Goal: Use online tool/utility: Utilize a website feature to perform a specific function

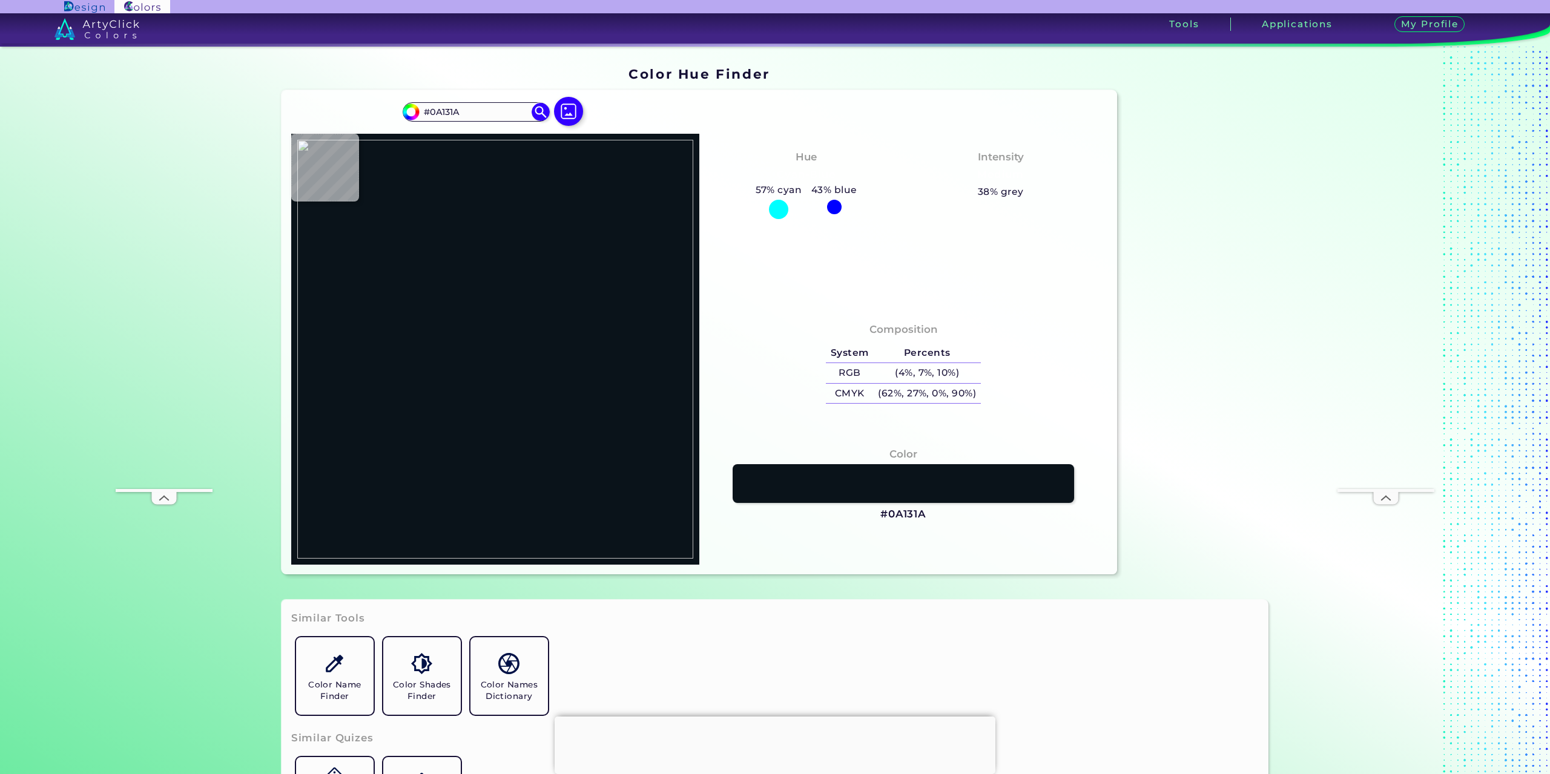
type input "#6f6b6c"
type input "#6F6B6C"
type input "#02060a"
type input "#02060A"
type input "#0b0f12"
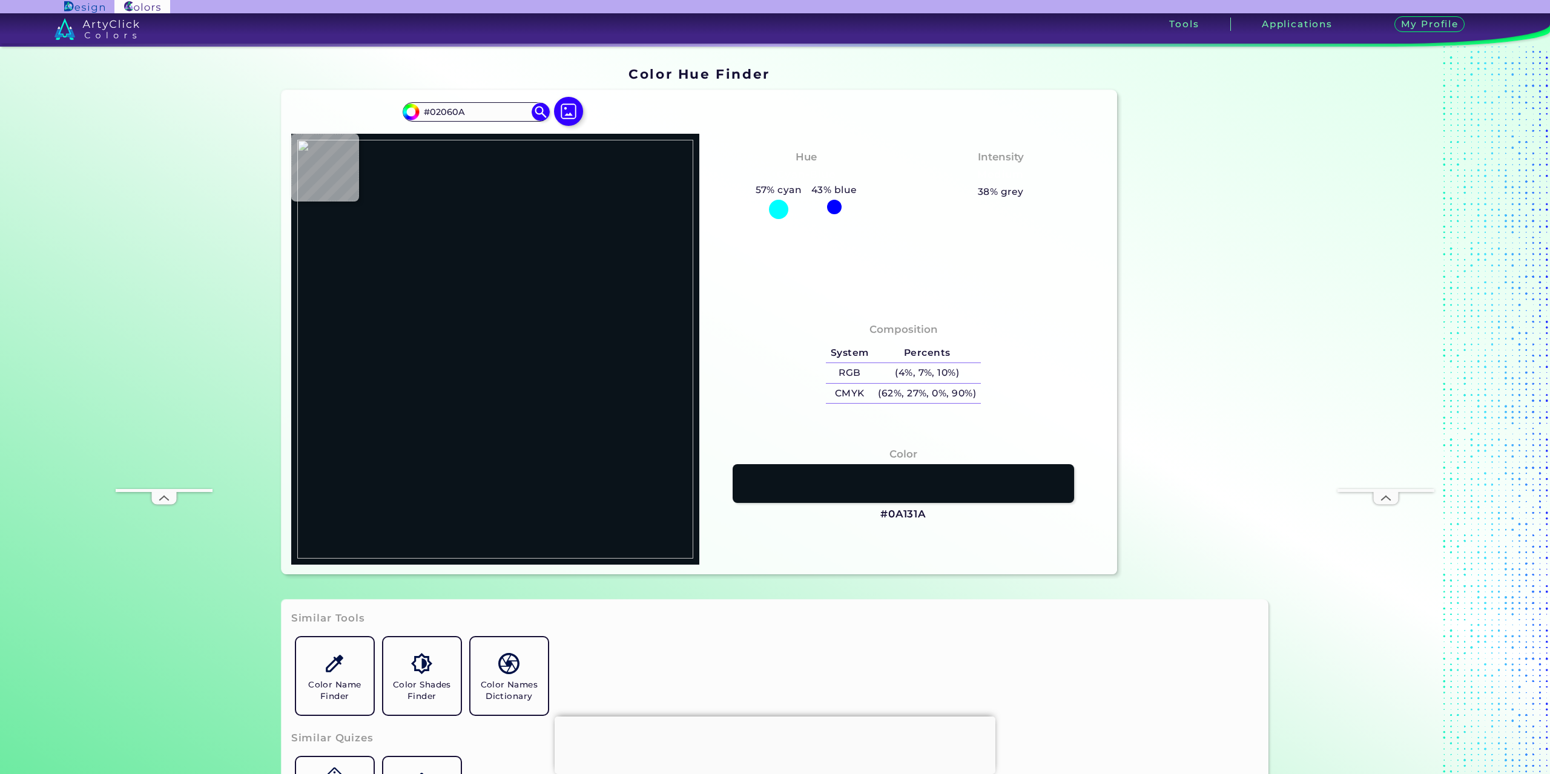
type input "#0B0F12"
type input "#282220"
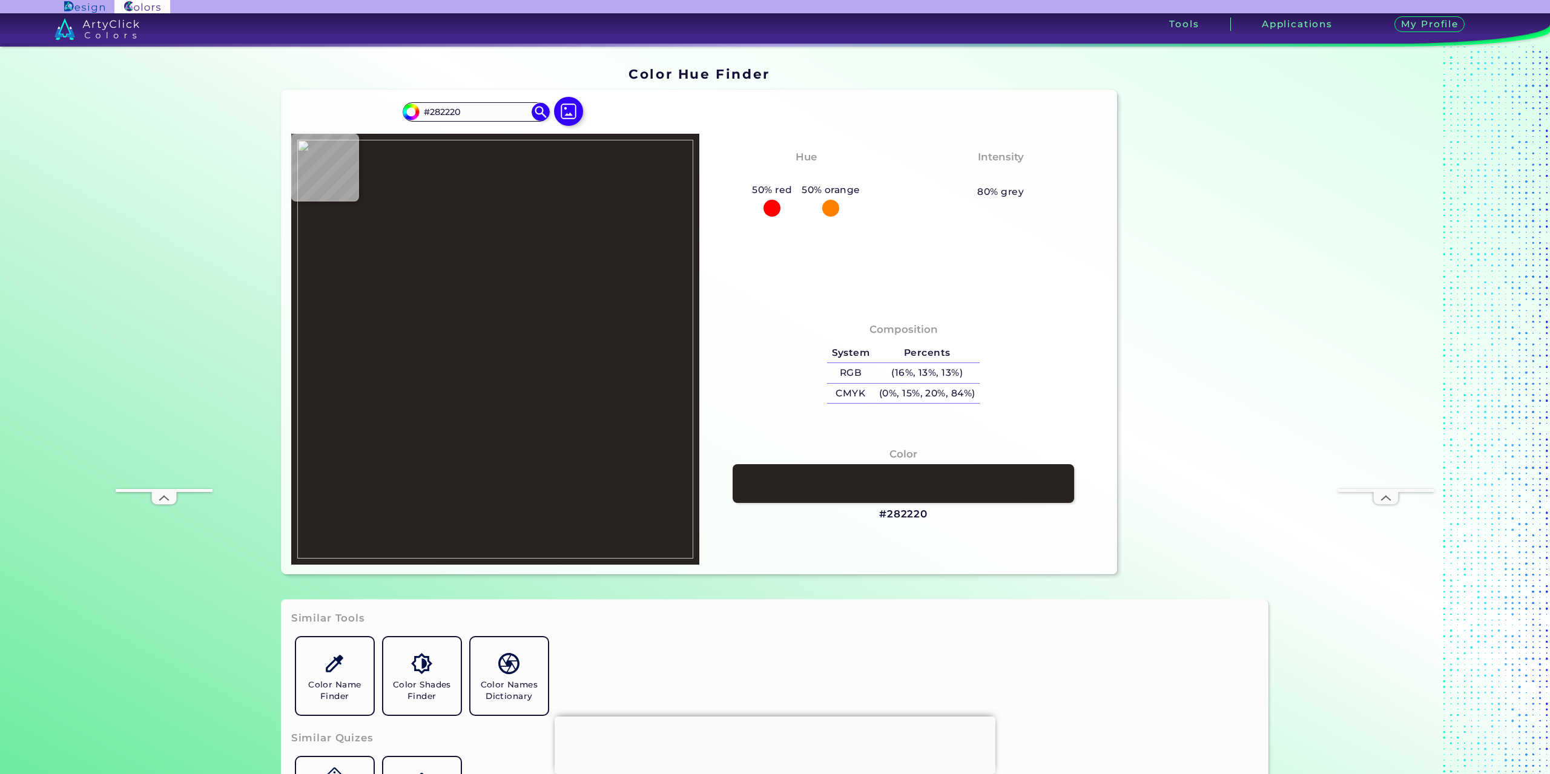
type input "#7e5c4a"
type input "#7E5C4A"
type input "#8f6e5a"
type input "#8F6E5A"
type input "#93715d"
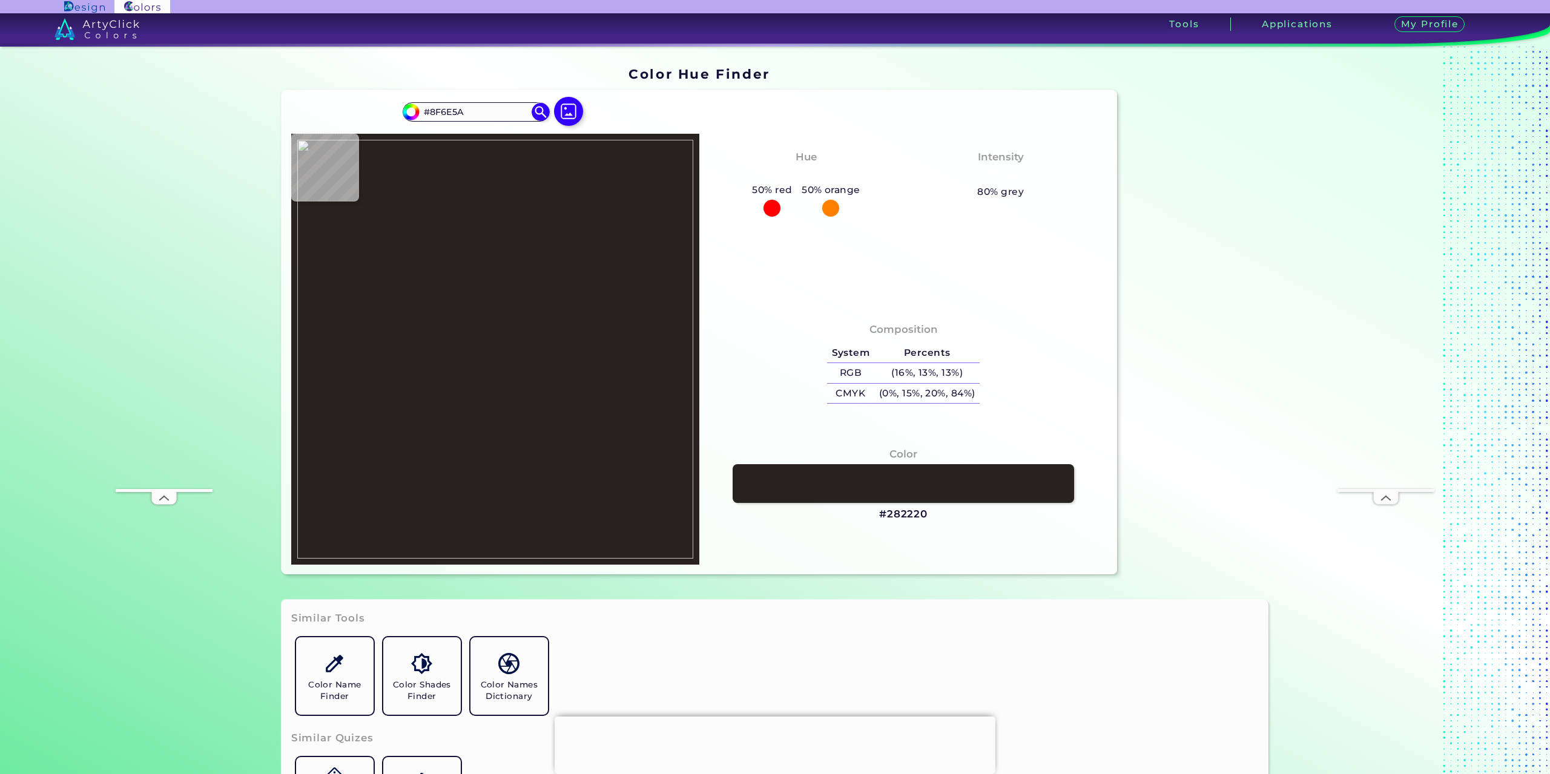
type input "#93715D"
type input "#95725e"
type input "#95725E"
type input "#997761"
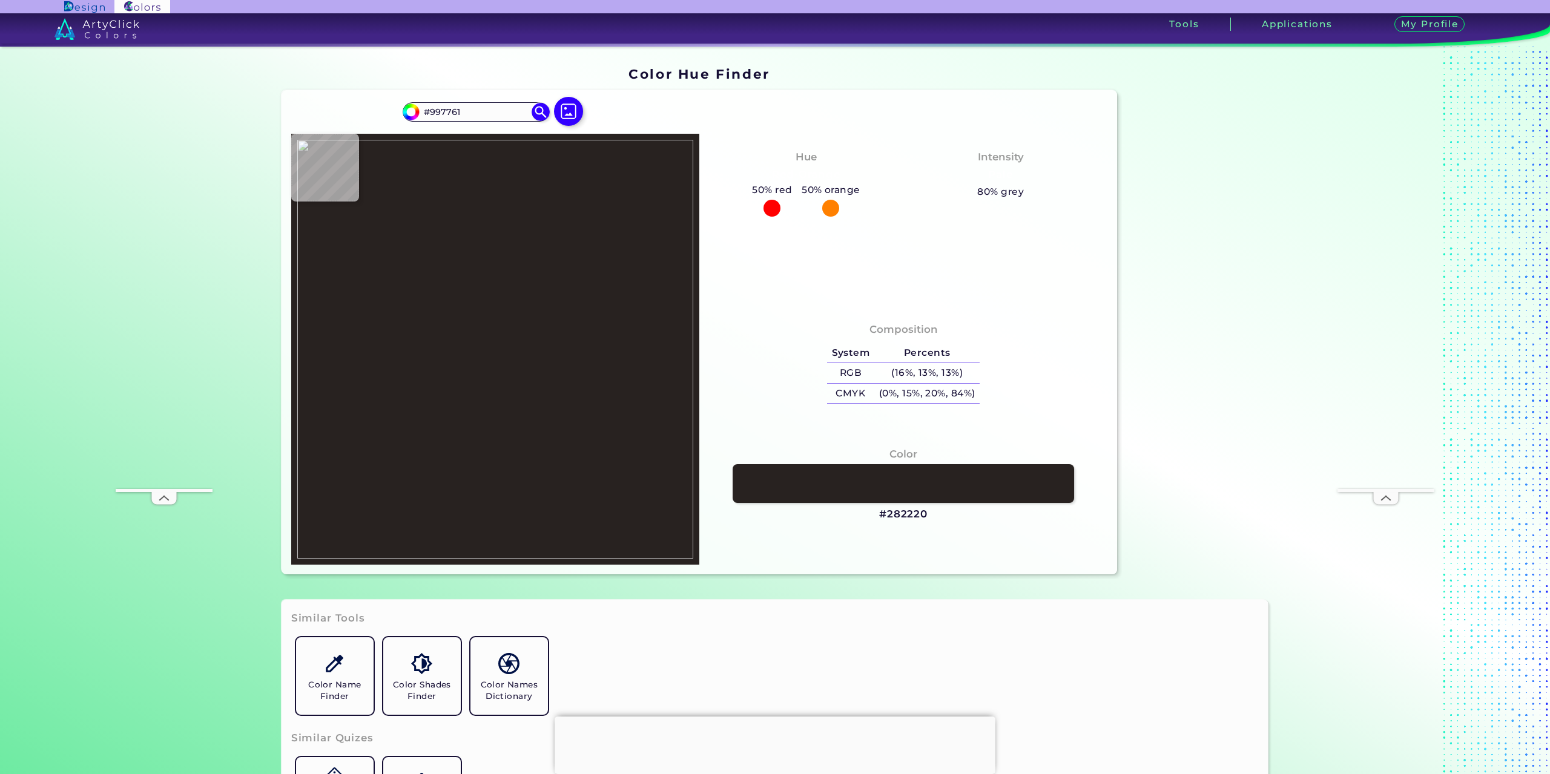
type input "#9b7862"
type input "#9B7862"
type input "#9c7963"
type input "#9C7963"
type input "#9b7864"
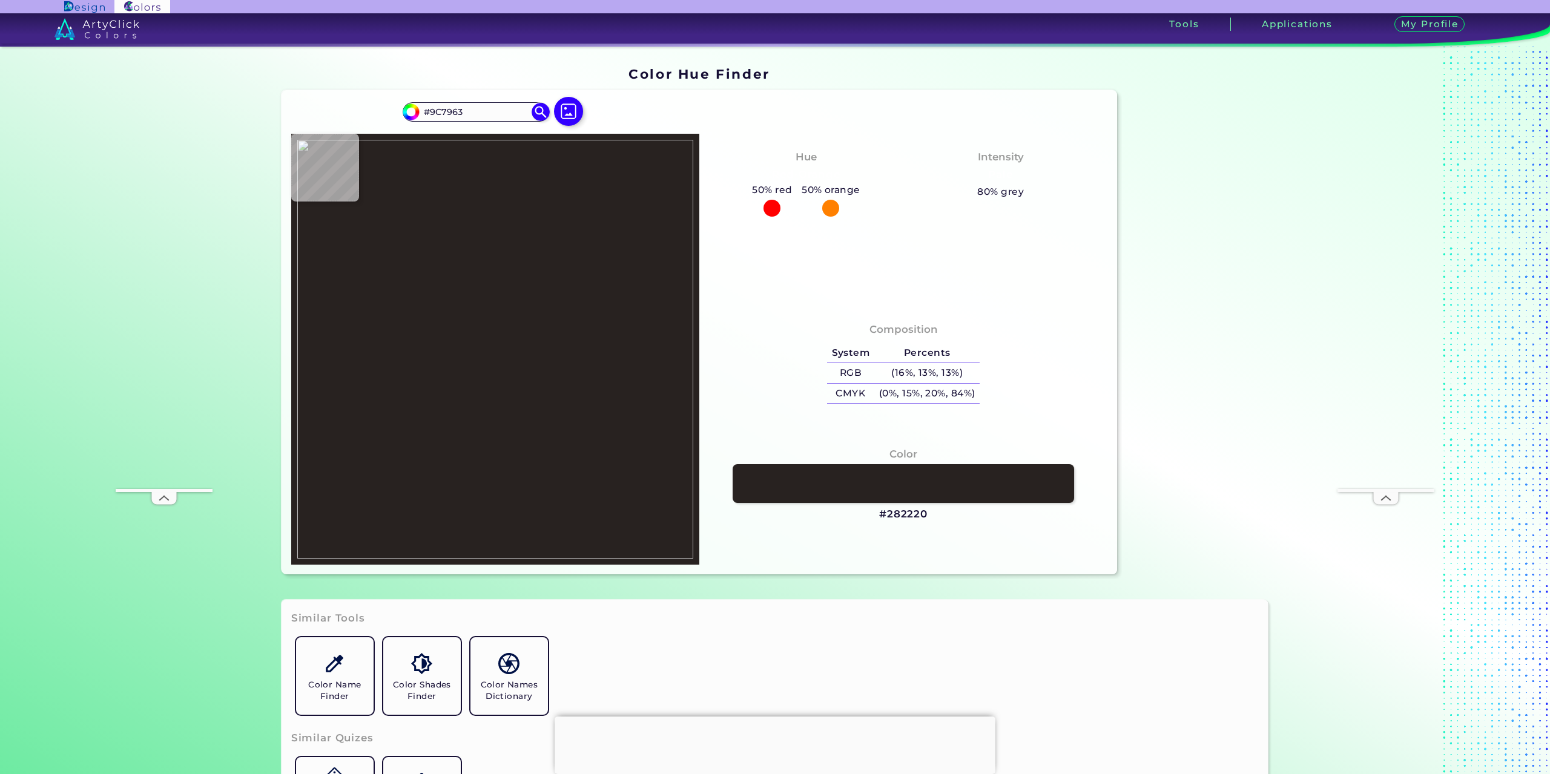
type input "#9B7864"
type input "#886552"
type input "#64483b"
type input "#64483B"
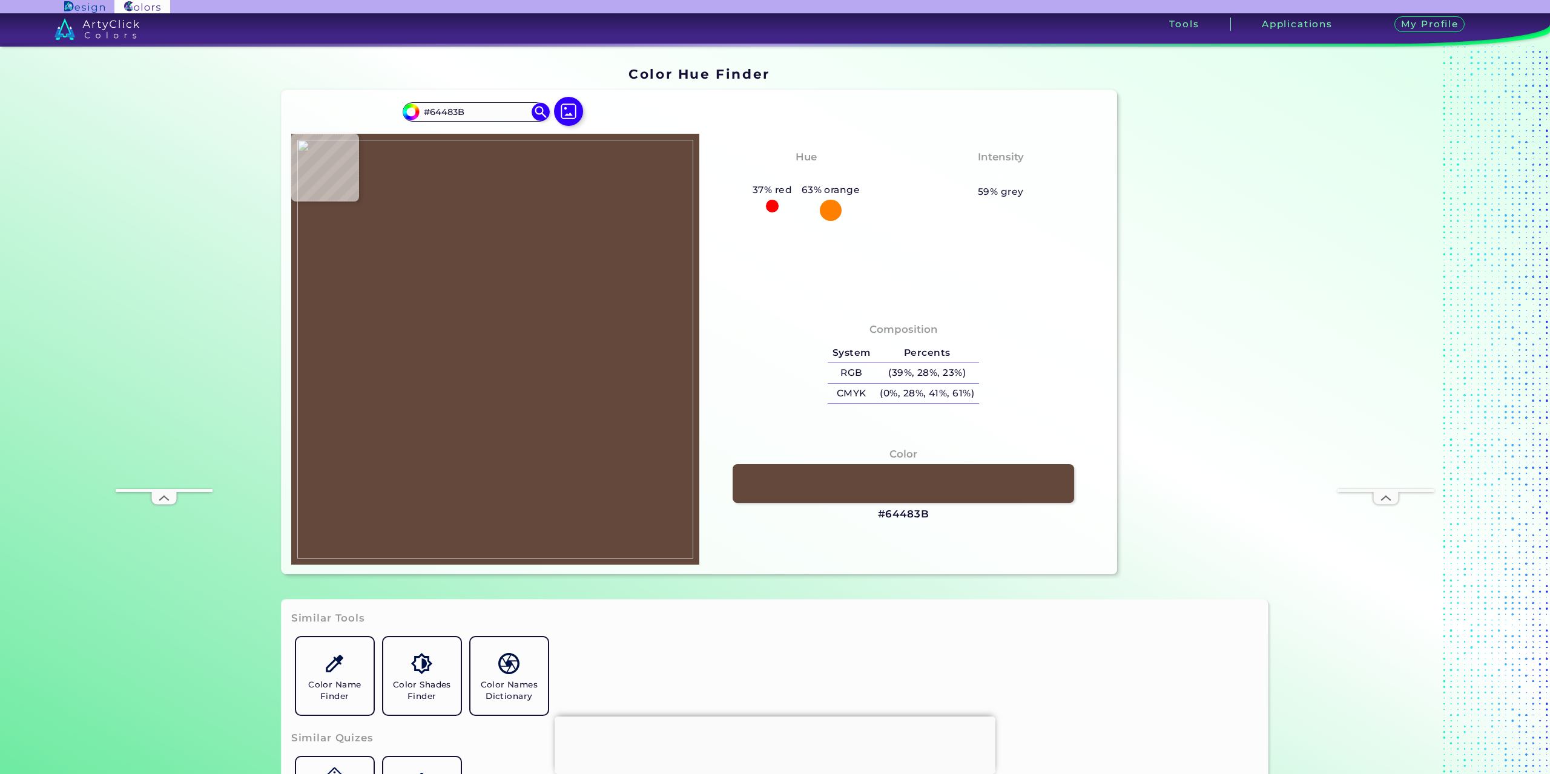
type input "#4e3a31"
type input "#4E3A31"
type input "#685144"
type input "#7b5f51"
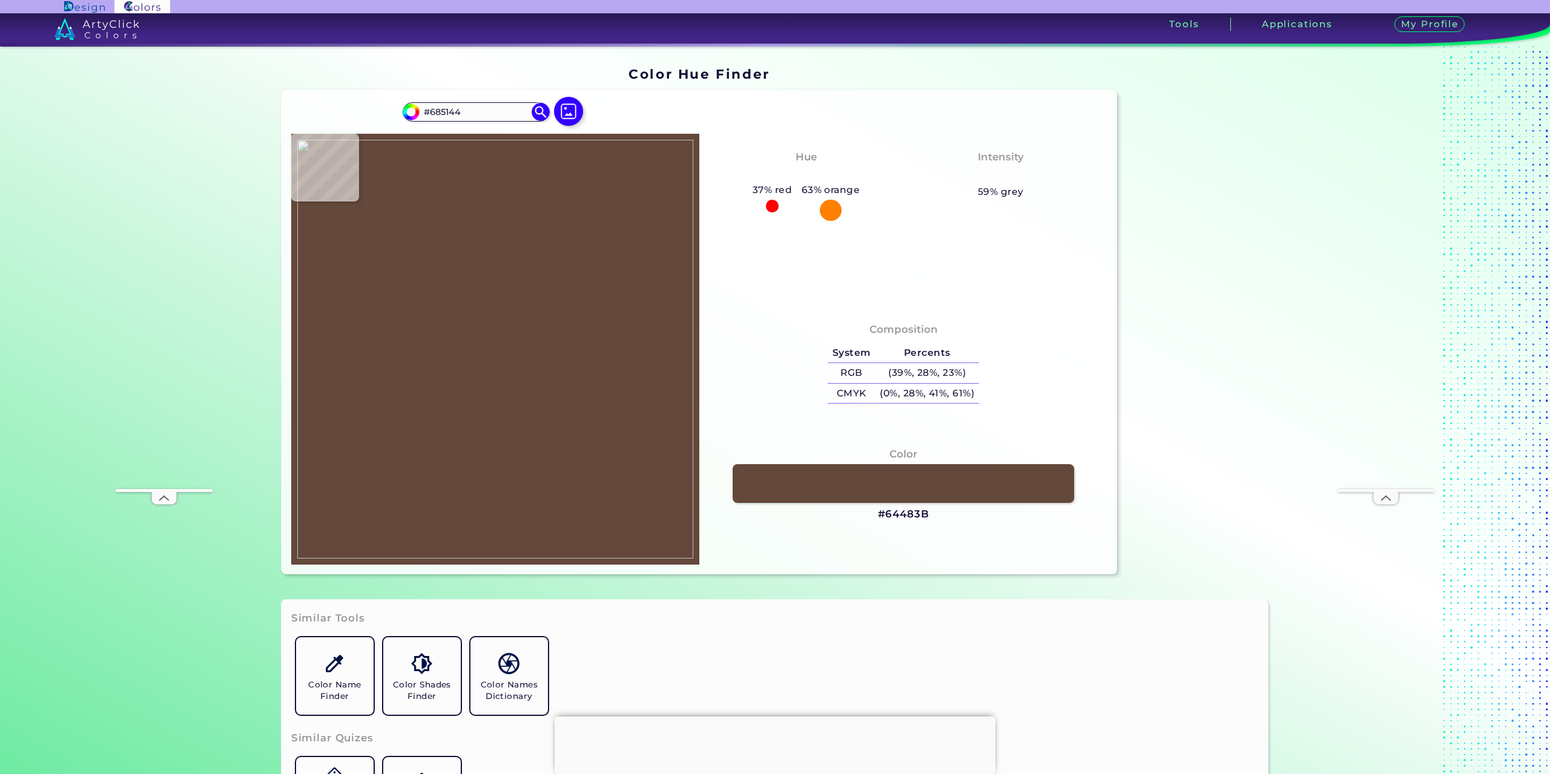
type input "#7B5F51"
type input "#856758"
type input "#8b6a5a"
type input "#8B6A5A"
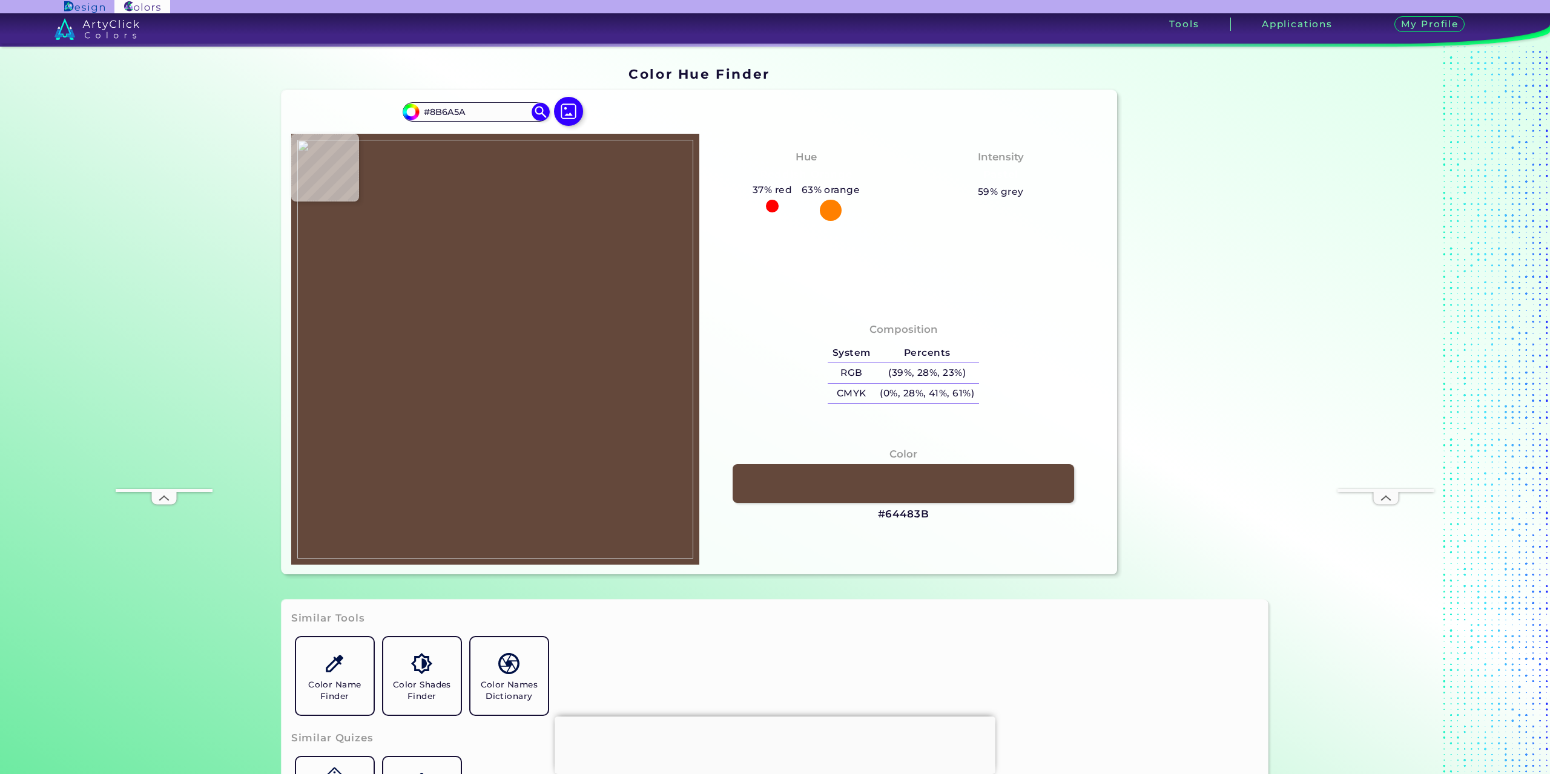
type input "#8b6859"
type input "#8B6859"
type input "#8e6b5a"
type input "#8E6B5A"
type input "#866152"
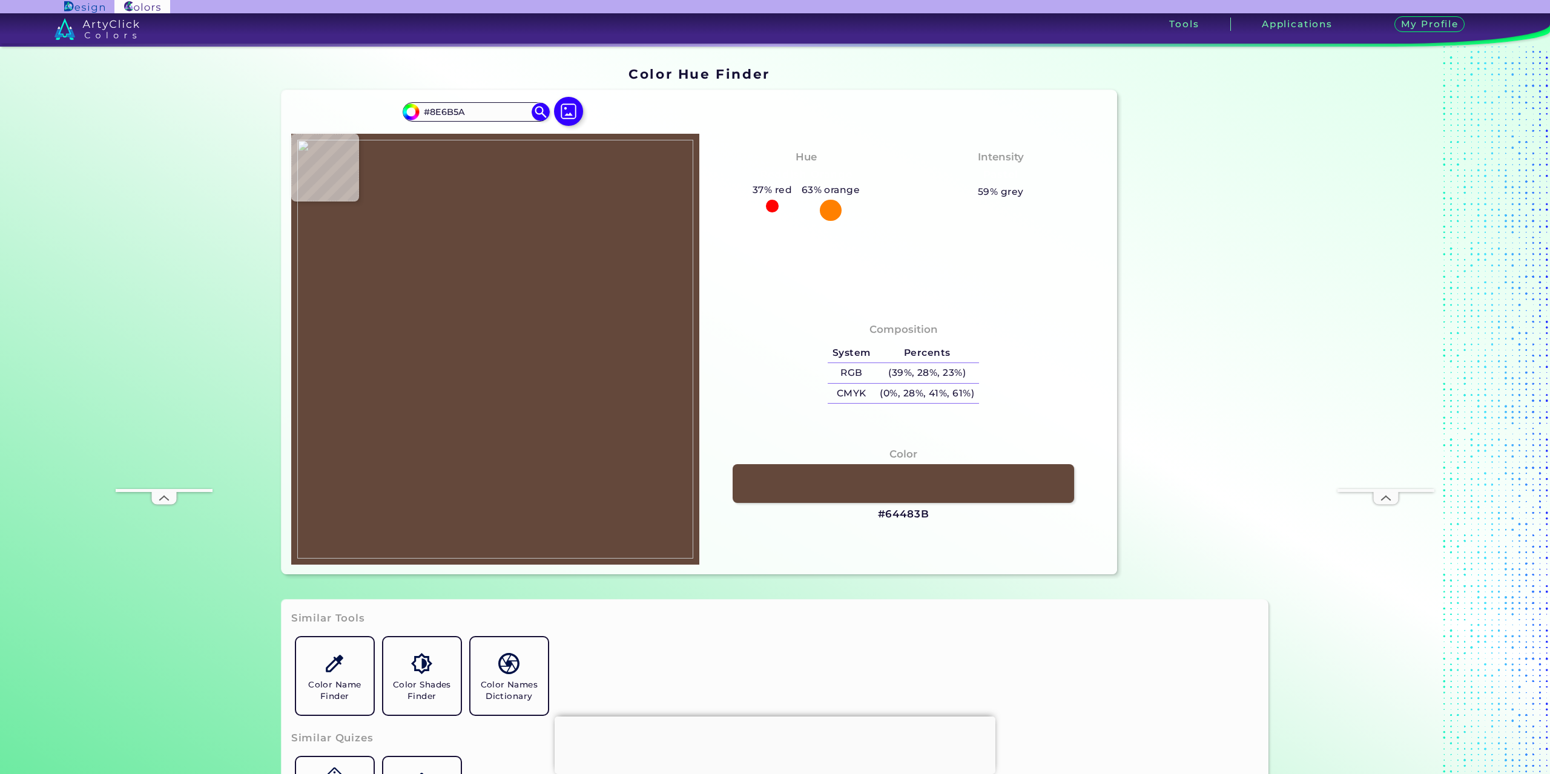
type input "#866152"
type input "#845f50"
type input "#845F50"
type input "#7e584a"
type input "#7E584A"
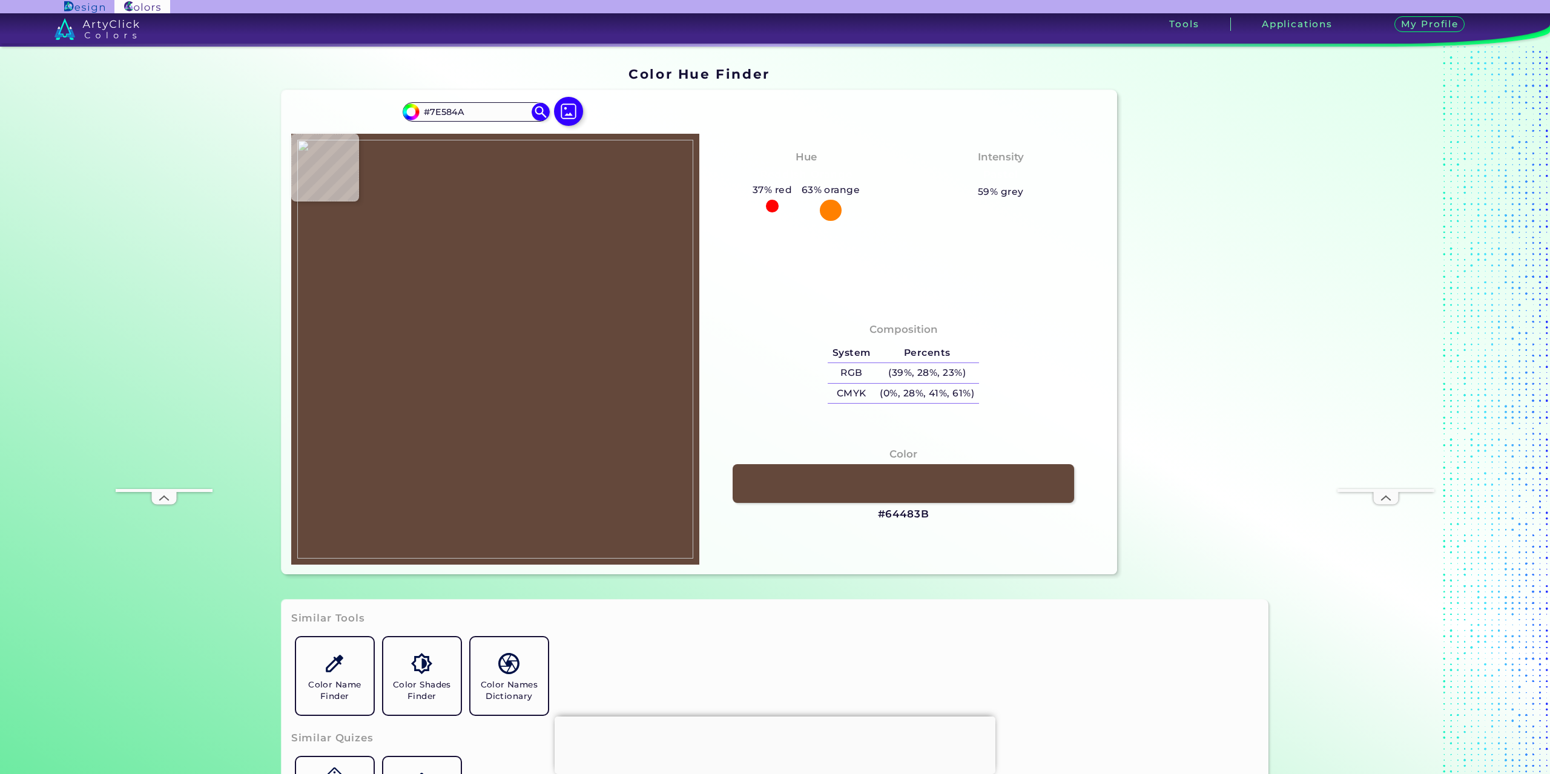
type input "#372826"
type input "#82756b"
type input "#82756B"
type input "#aea8a2"
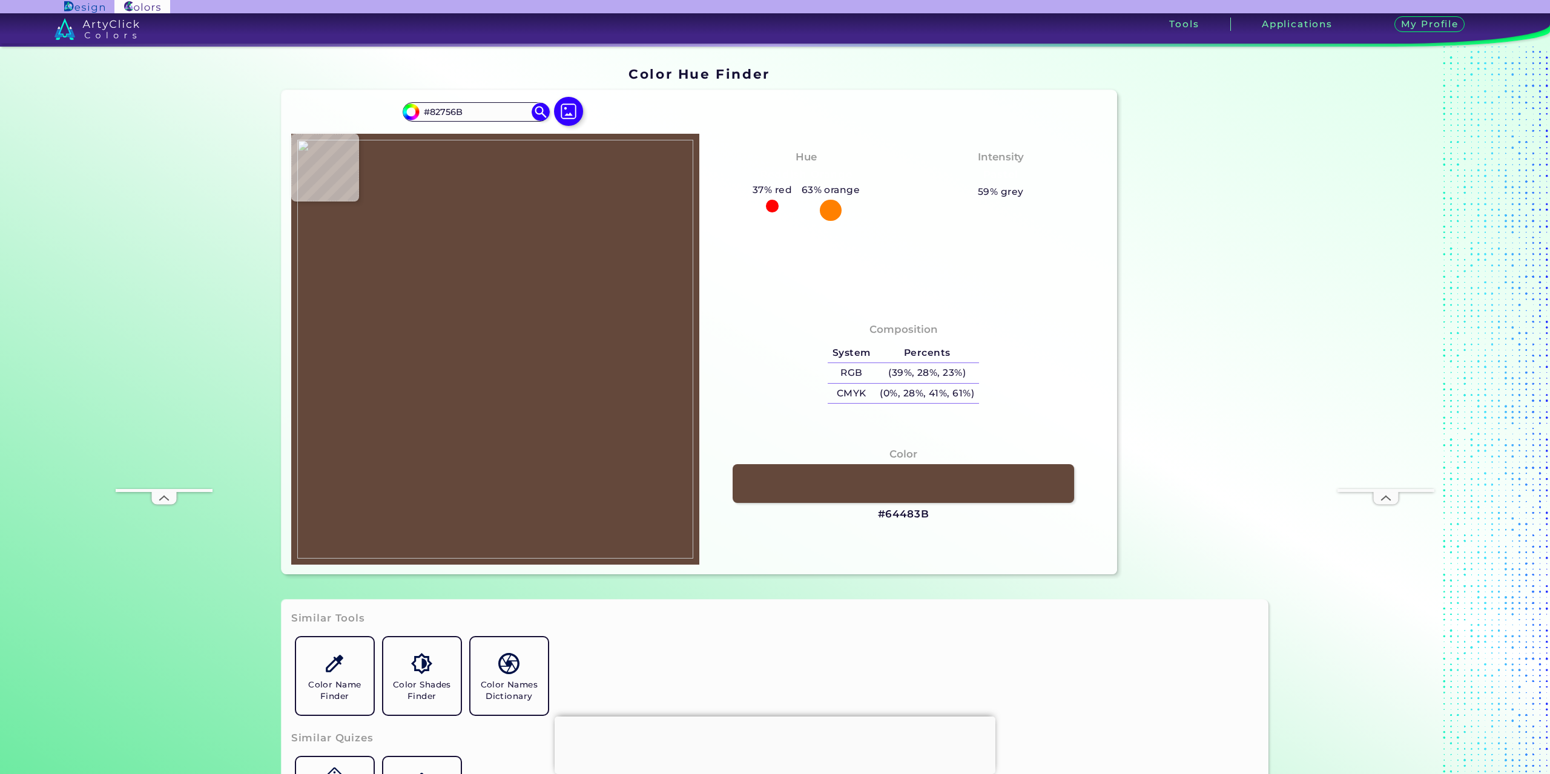
type input "#AEA8A2"
type input "#a59d98"
type input "#A59D98"
type input "#9d9693"
type input "#9D9693"
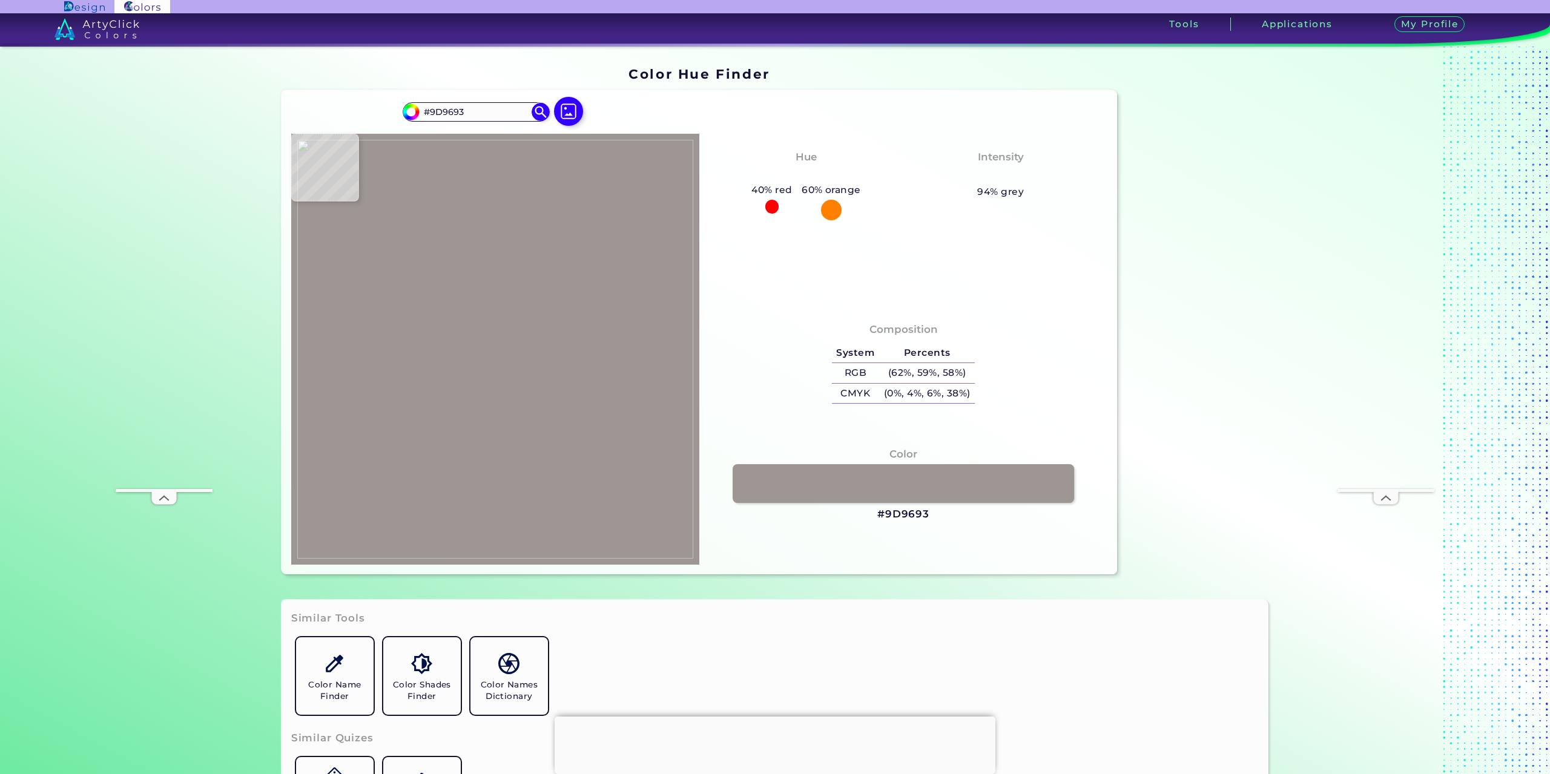
type input "#9a918a"
type input "#9A918A"
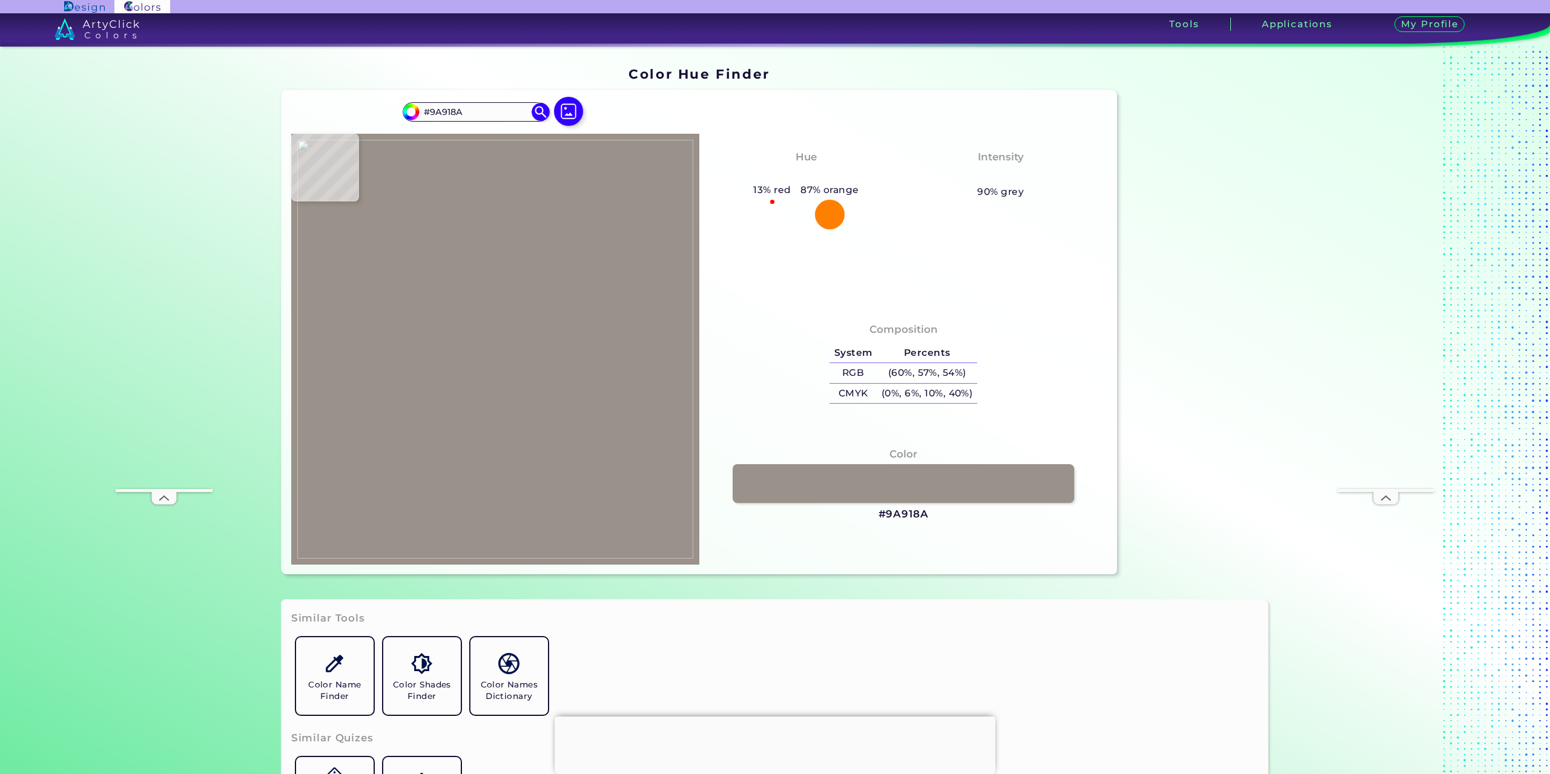
type input "#90705e"
type input "#90705E"
type input "#a9a7aa"
type input "#A9A7AA"
type input "#aa8e7e"
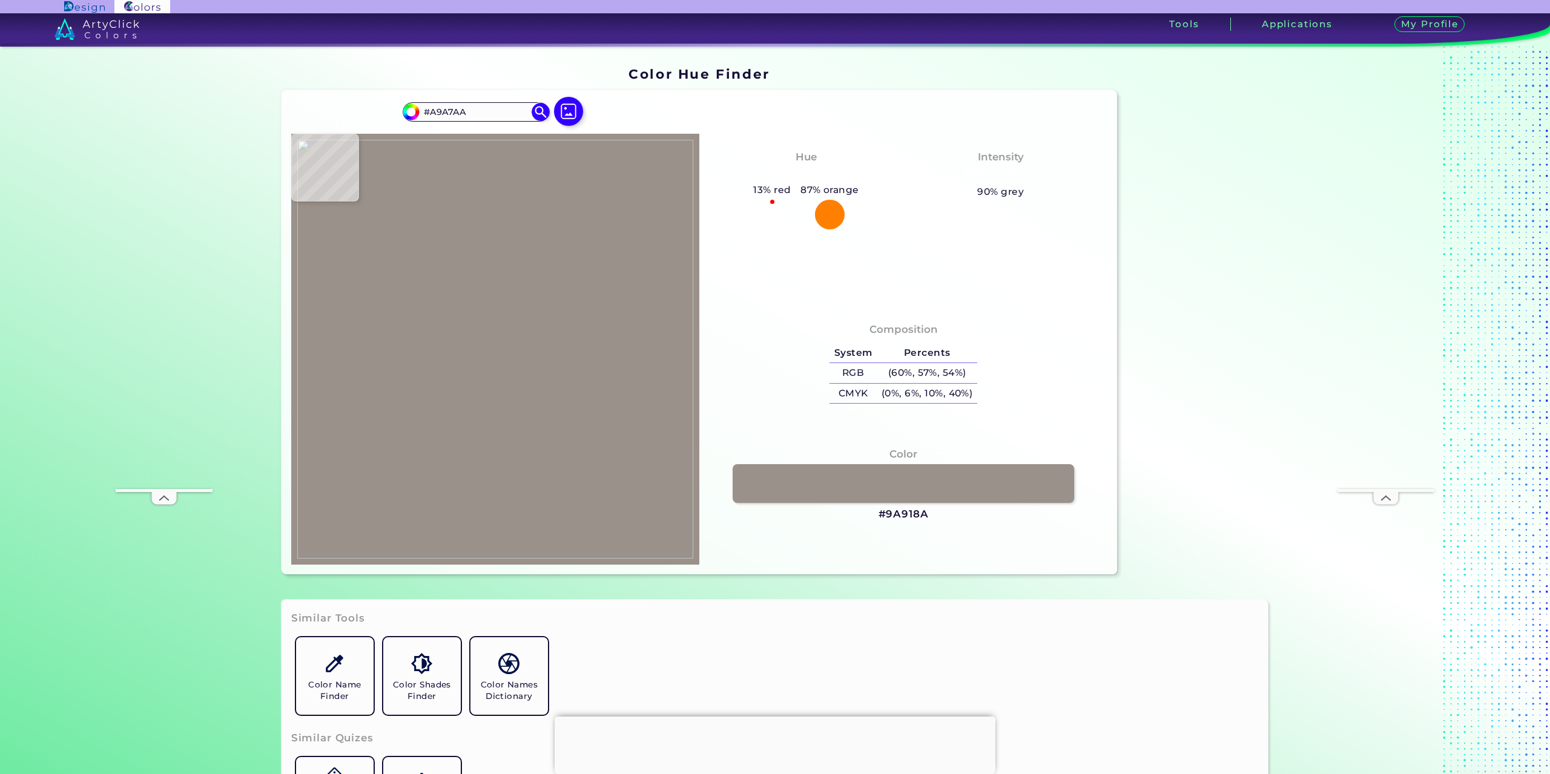
type input "#AA8E7E"
type input "#aaa5ac"
type input "#AAA5AC"
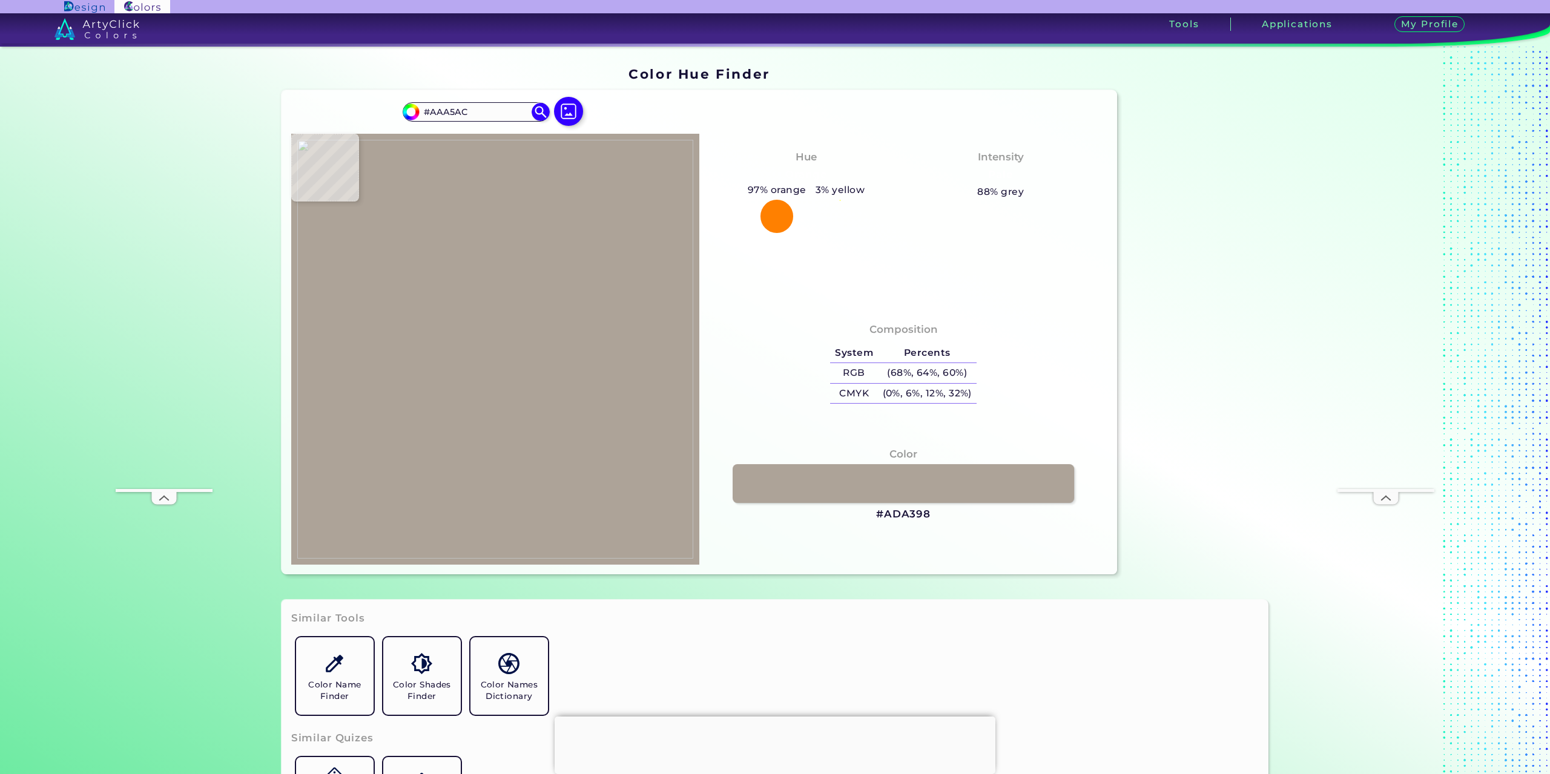
type input "#ada398"
type input "#ADA398"
type input "#aea194"
type input "#AEA194"
type input "#ada093"
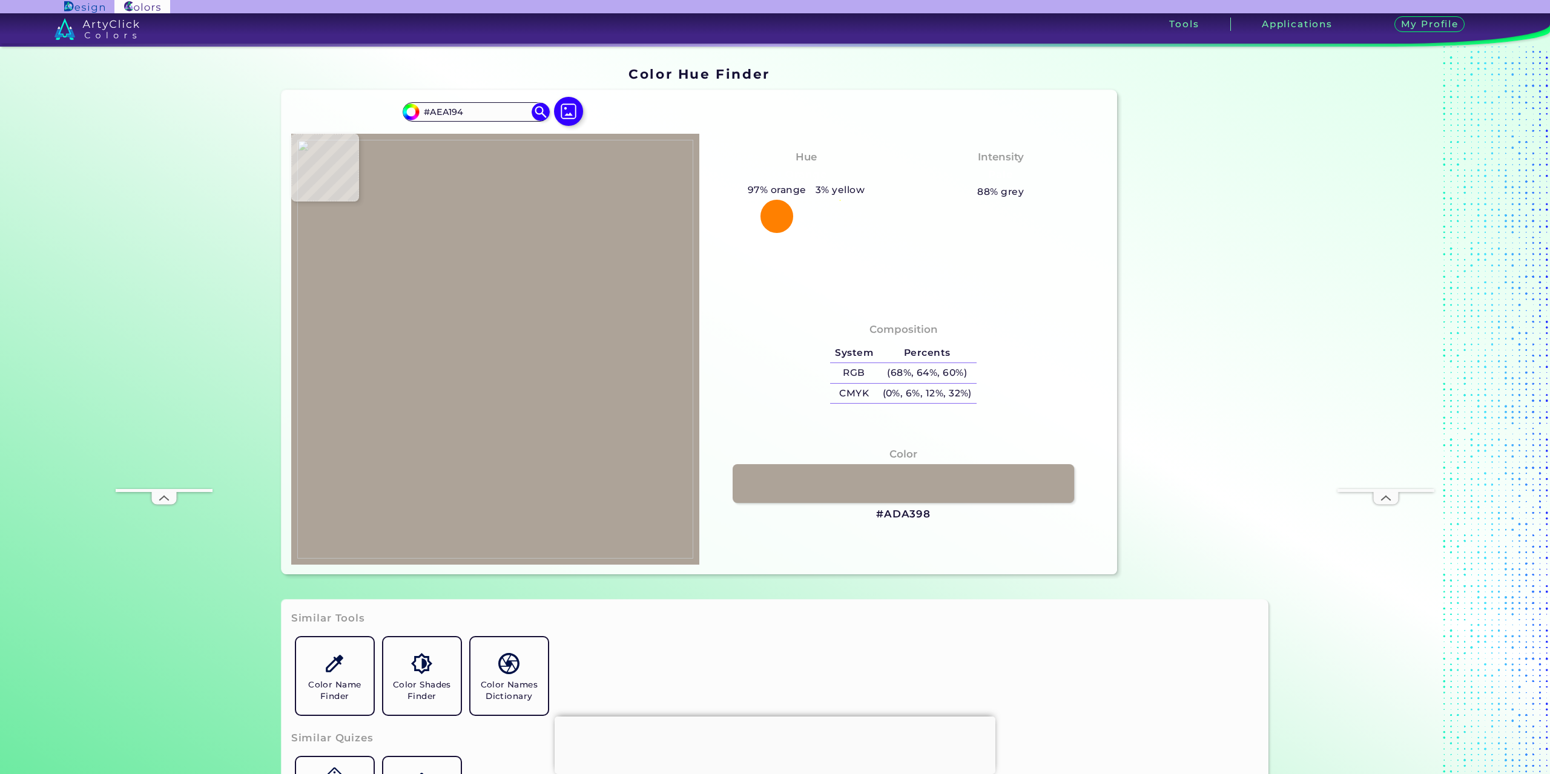
type input "#ADA093"
type input "#ab9f92"
type input "#AB9F92"
type input "#aa9f92"
type input "#AA9F92"
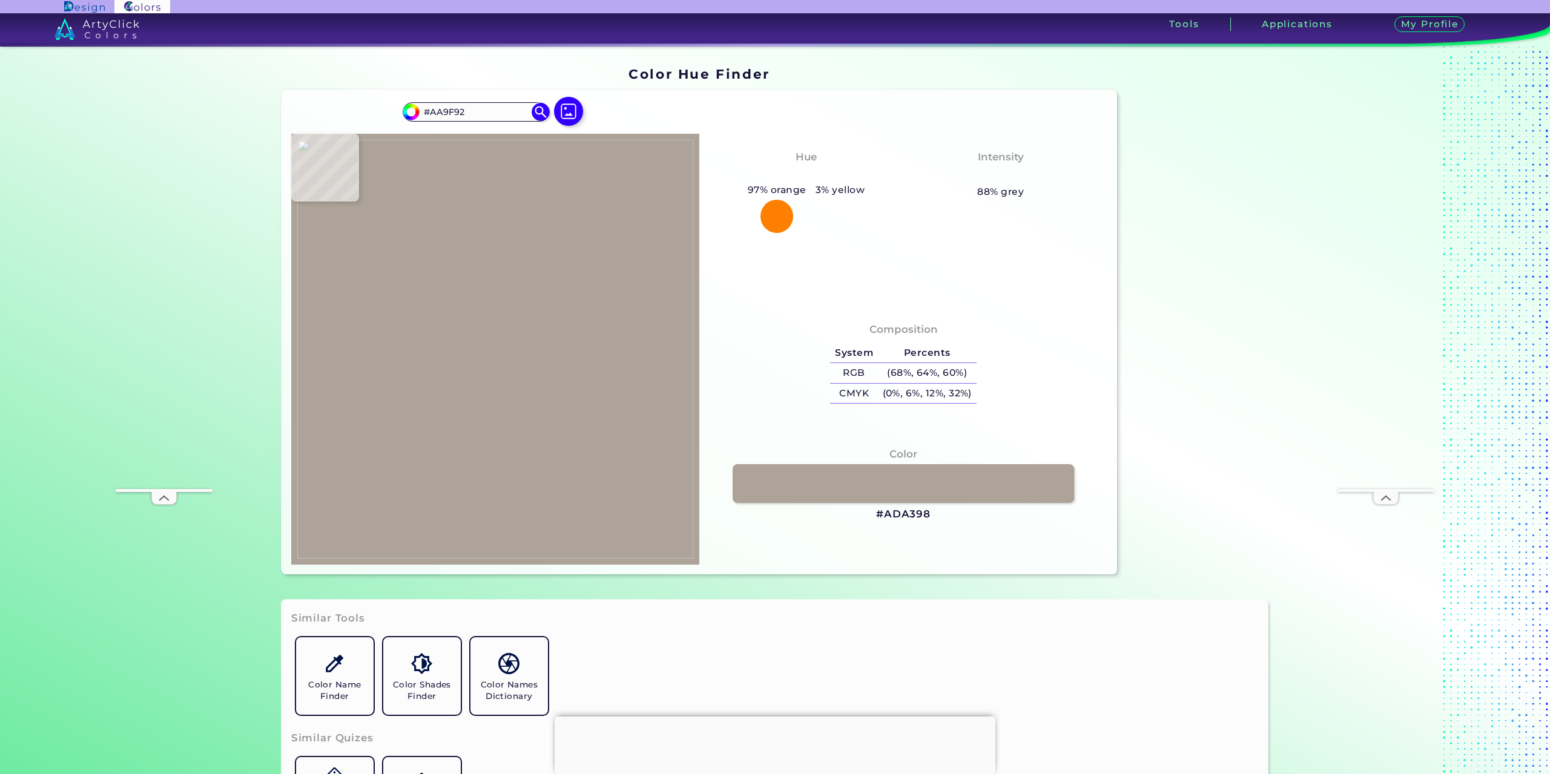
type input "#aea496"
type input "#AEA496"
type input "#b2a89a"
type input "#B2A89A"
type input "#b3a99d"
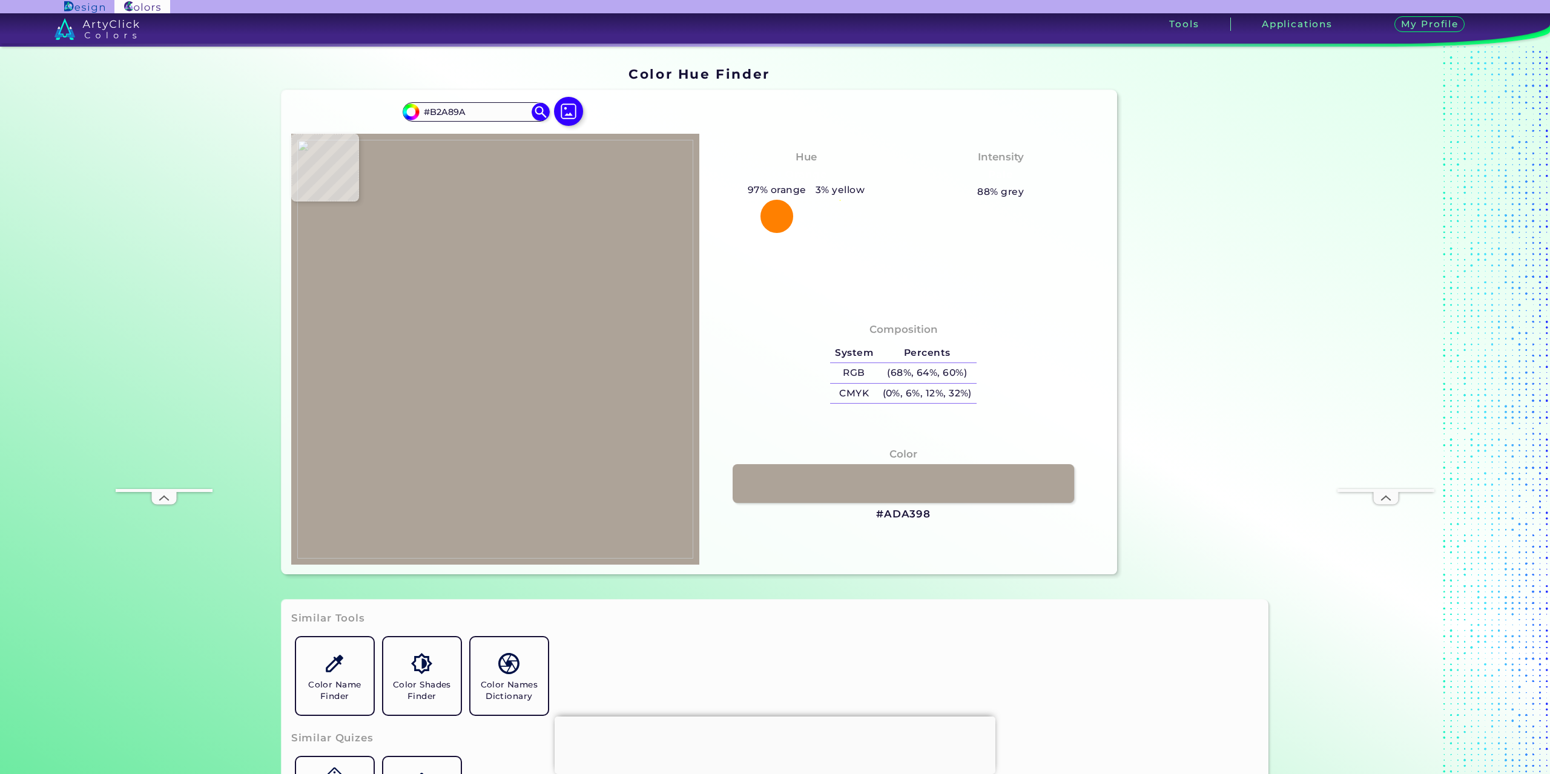
type input "#B3A99D"
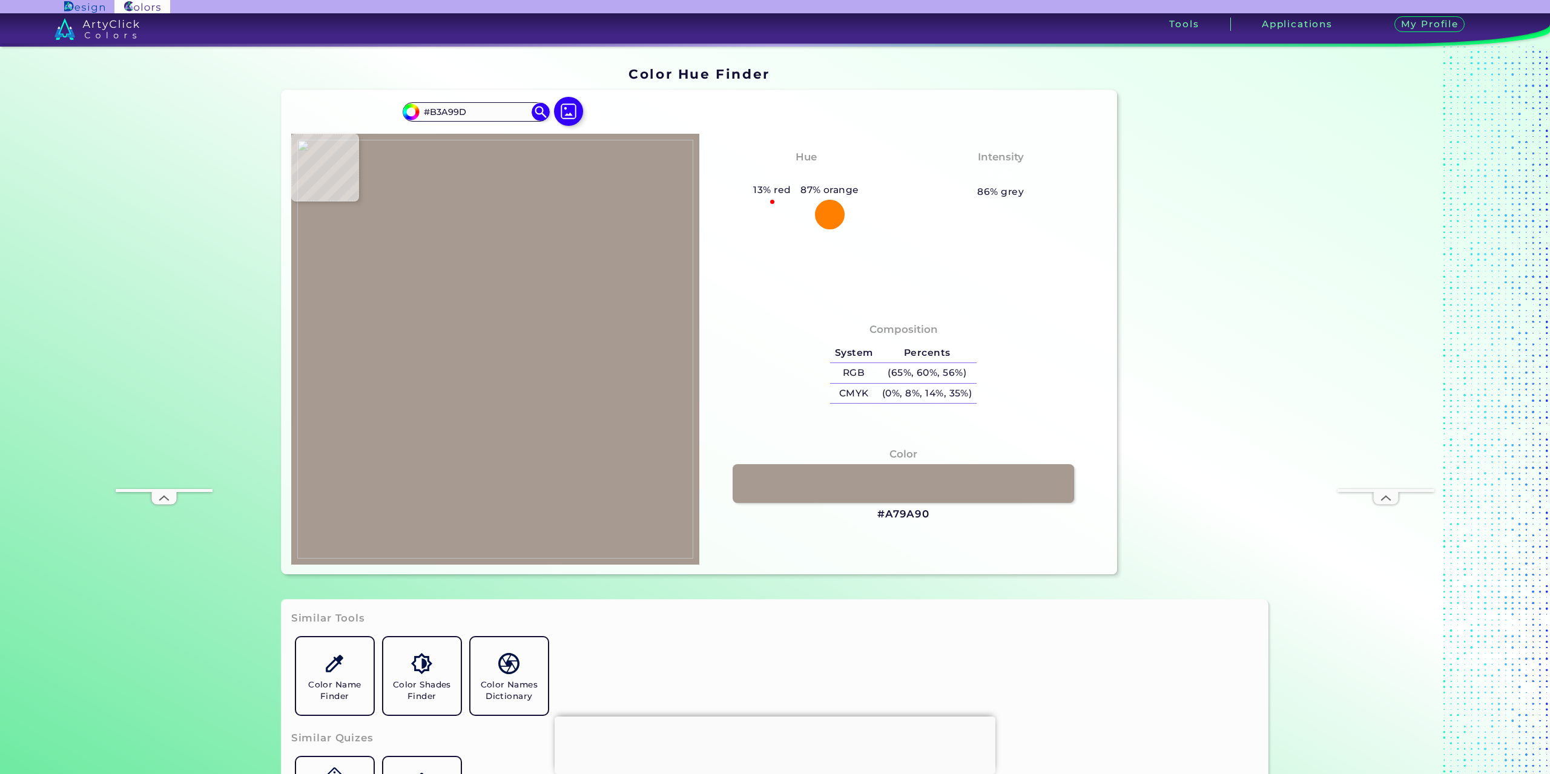
type input "#a79a90"
type input "#A79A90"
type input "#a89d97"
type input "#A89D97"
type input "#a8a1a3"
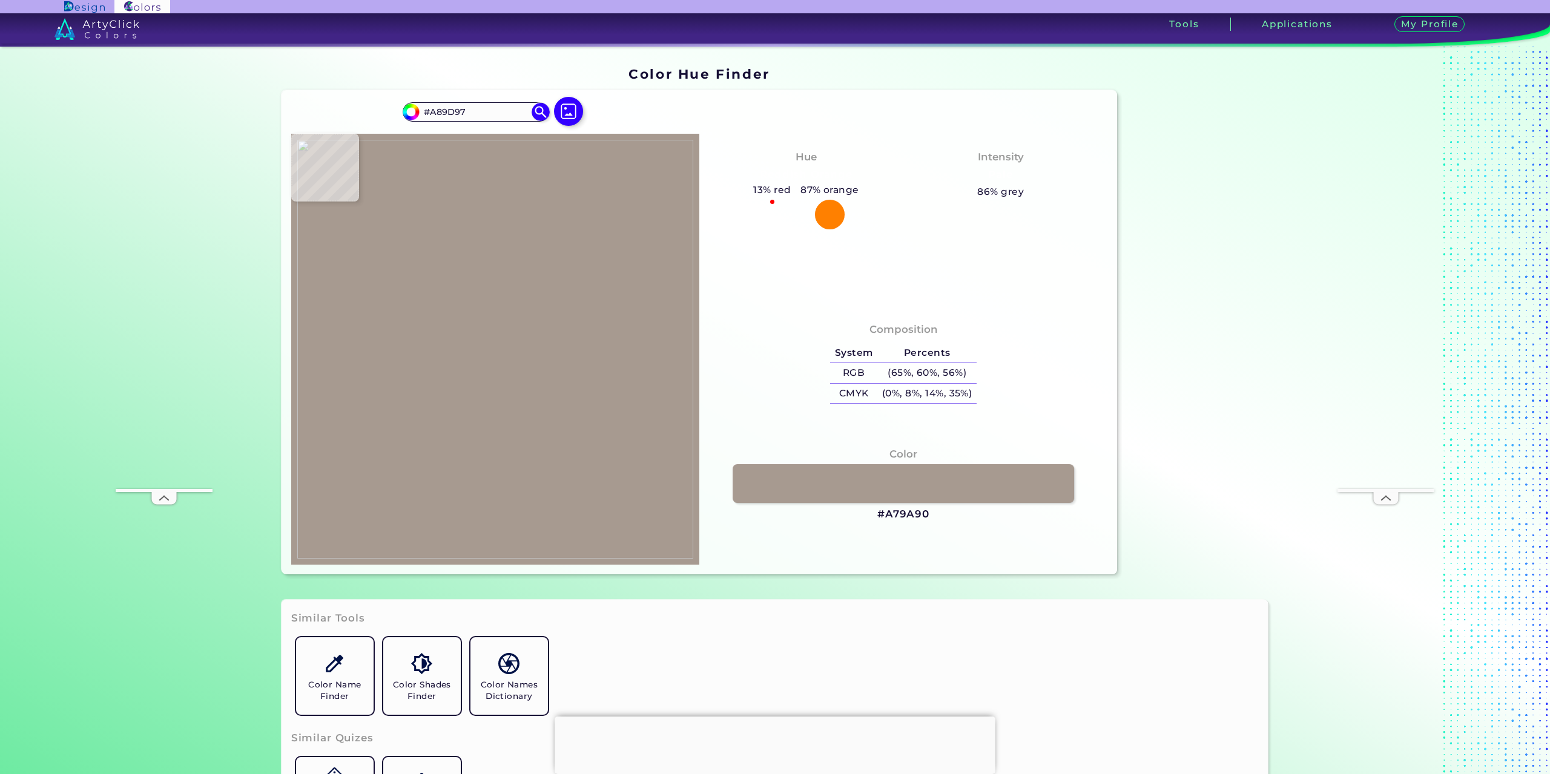
type input "#A8A1A3"
type input "#a7a2a5"
type input "#A7A2A5"
type input "#a9a4aa"
type input "#A9A4AA"
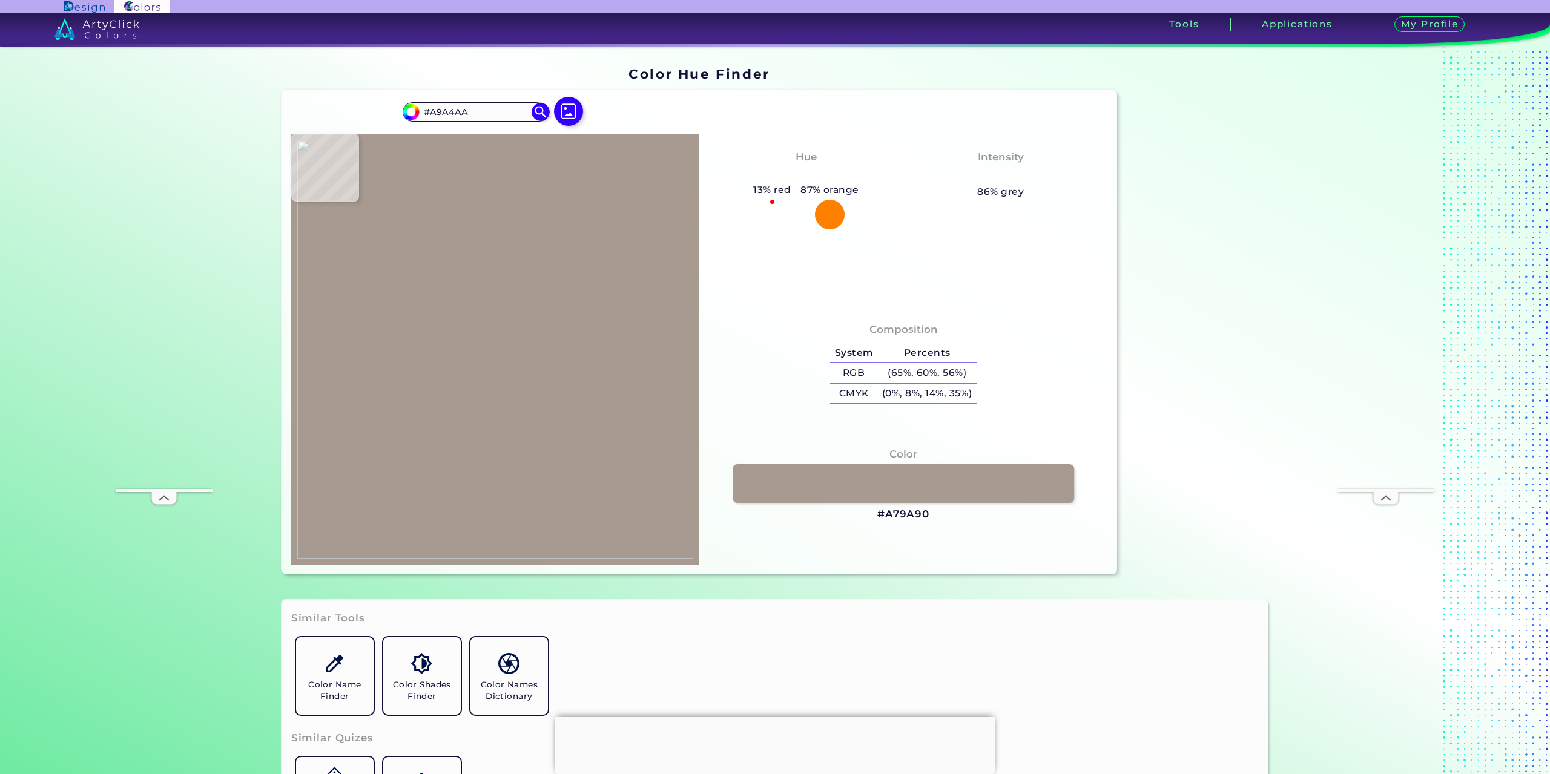
type input "#b1adb3"
type input "#B1ADB3"
type input "#acadb4"
type input "#ACADB4"
type input "#adadb6"
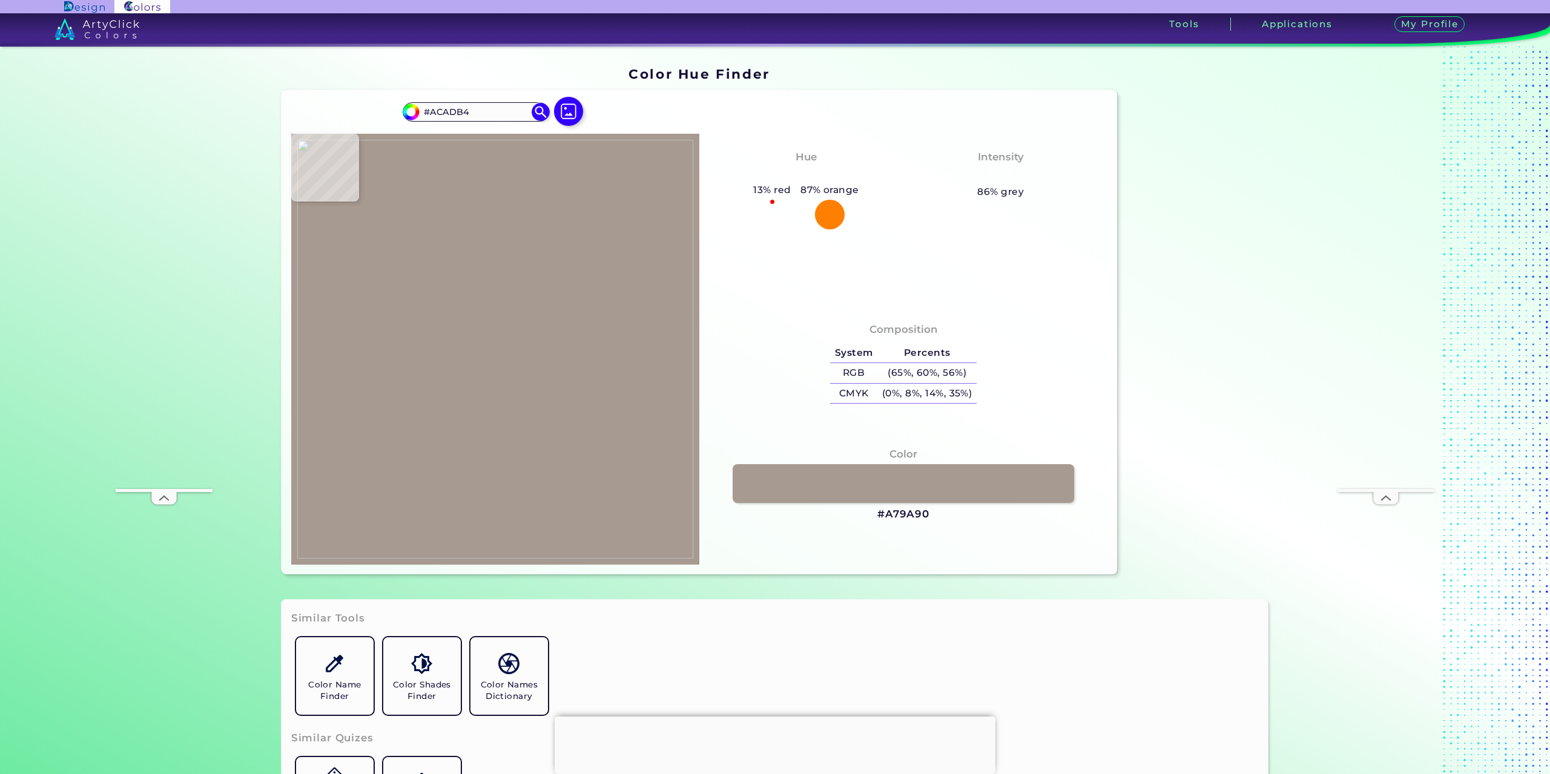
type input "#ADADB6"
type input "#c5c4c9"
type input "#C5C4C9"
type input "#c6c6c8"
type input "#C6C6C8"
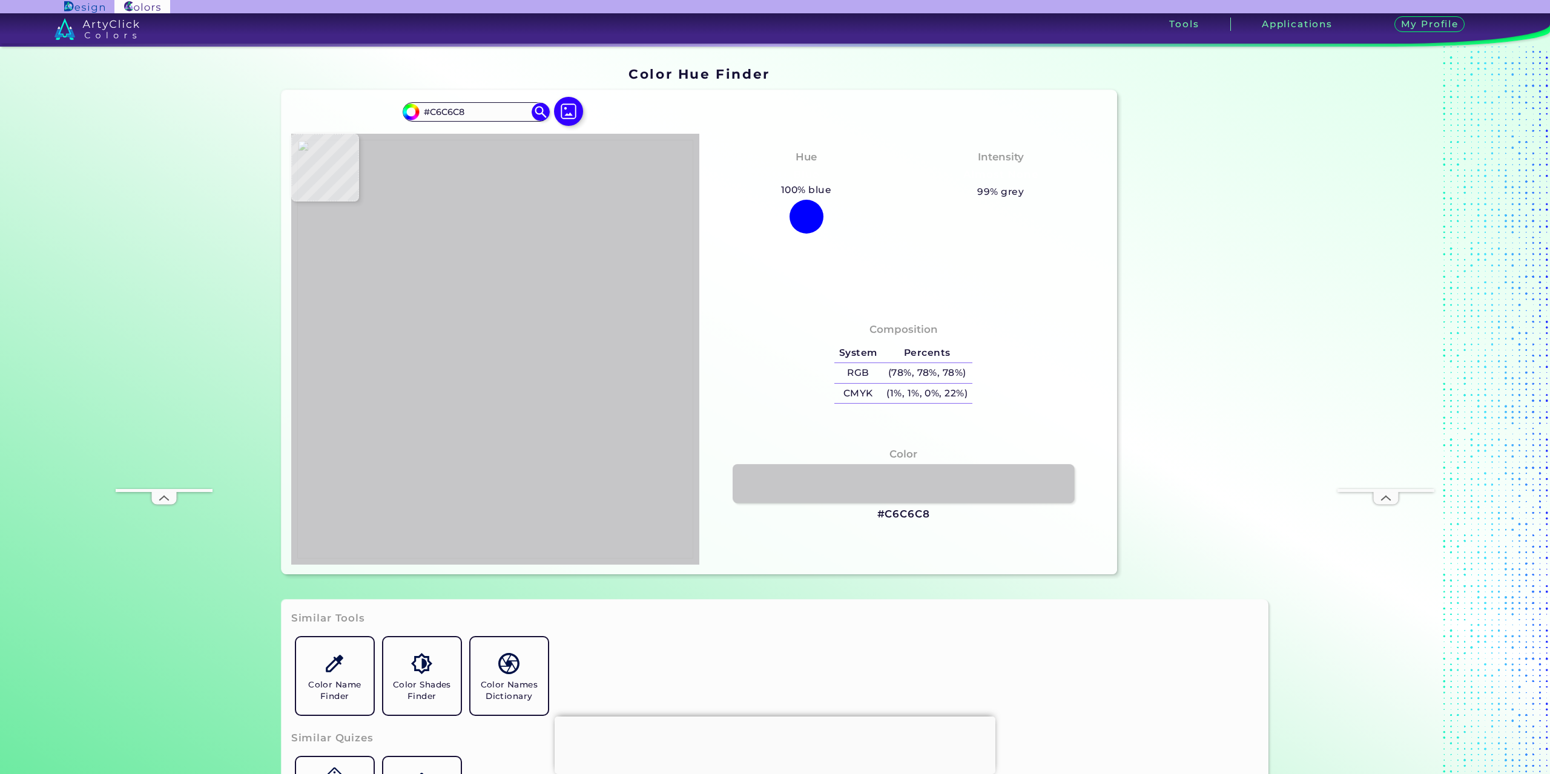
type input "#767474"
type input "#bca99d"
type input "#BCA99D"
type input "#beaa9f"
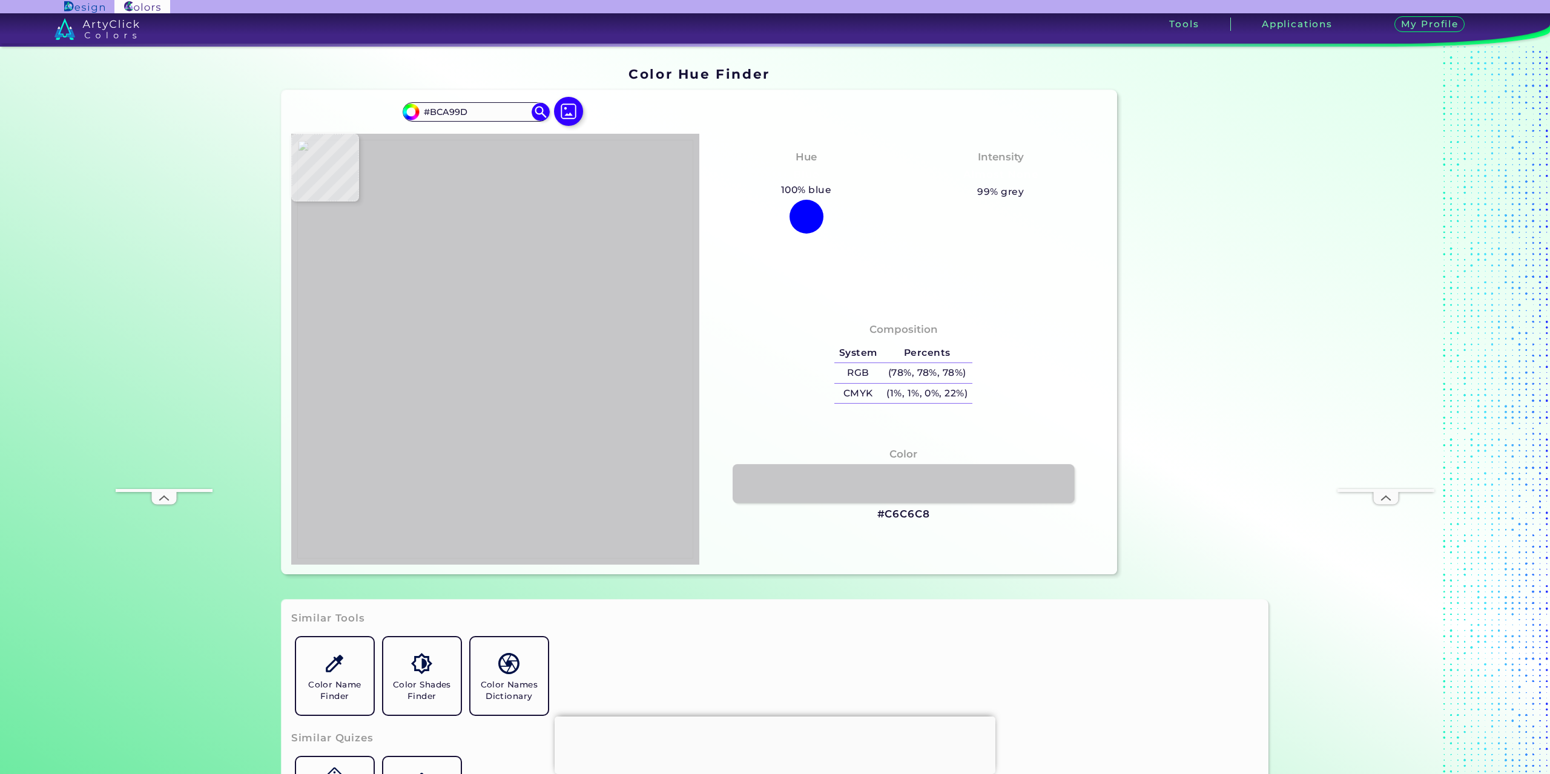
type input "#BEAA9F"
type input "#bfaea2"
type input "#BFAEA2"
type input "#bba598"
type input "#BBA598"
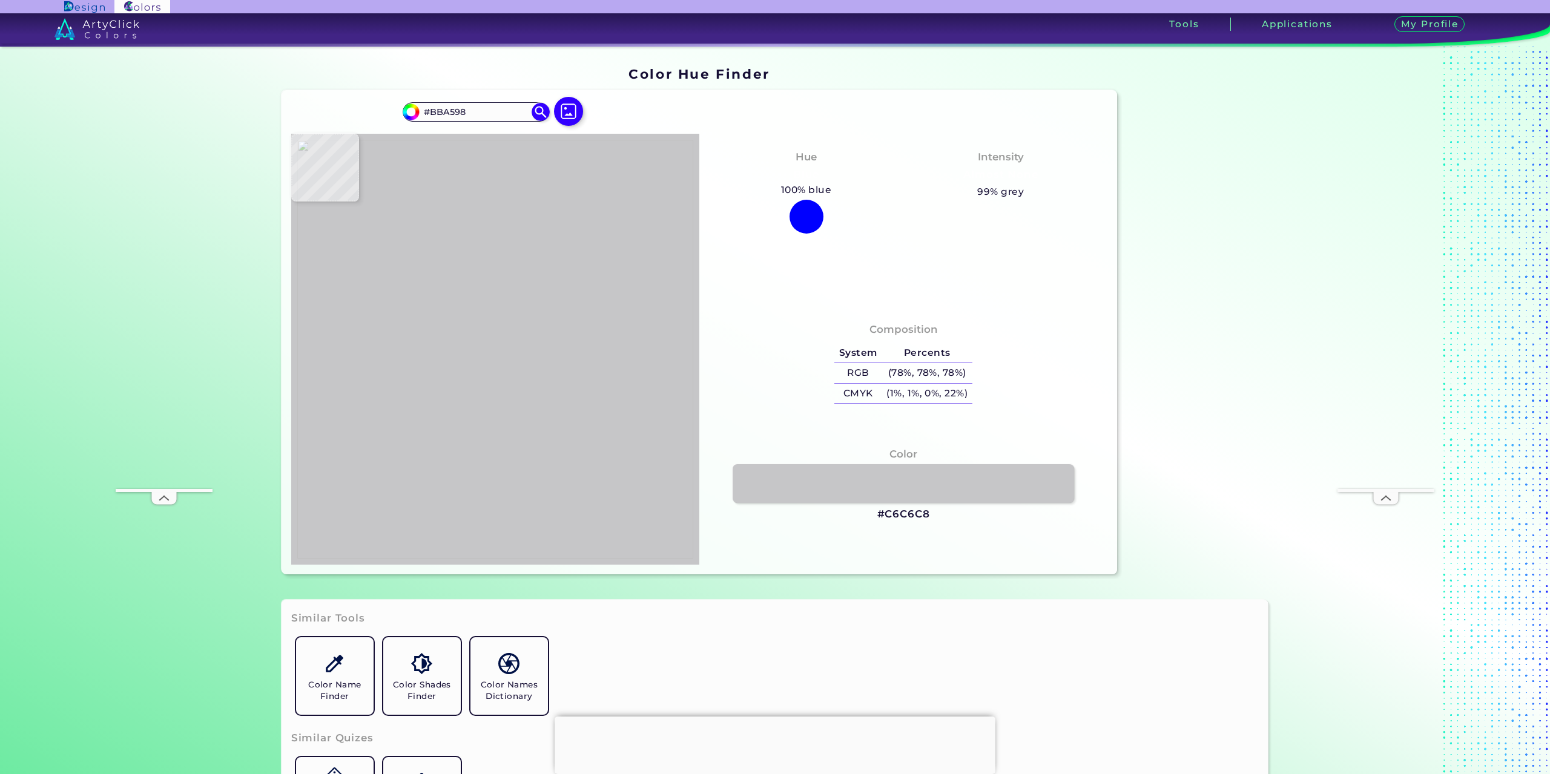
type input "#886a58"
type input "#886A58"
type input "#503e37"
type input "#503E37"
type input "#726964"
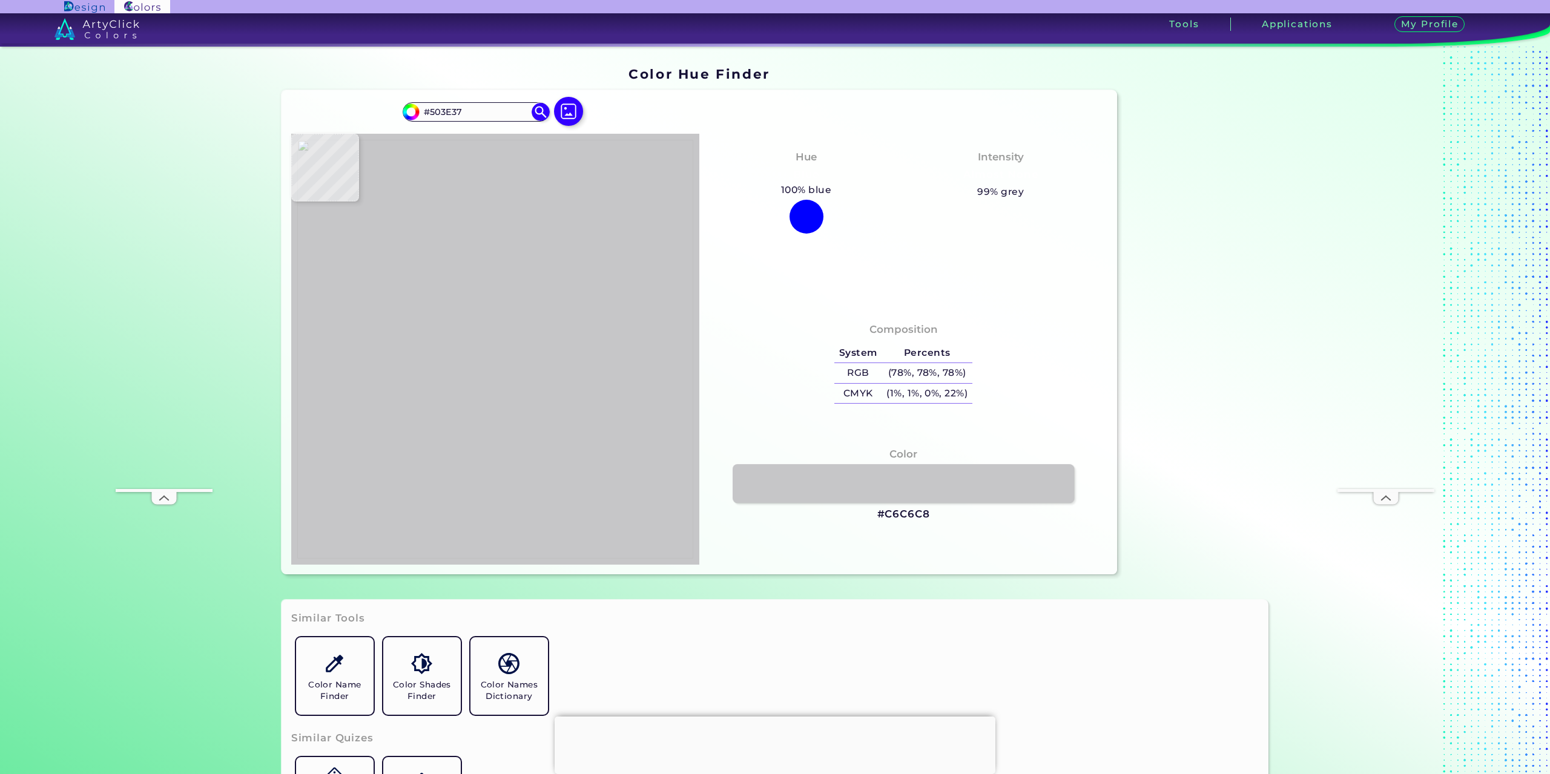
type input "#726964"
type input "#3a332e"
type input "#3A332E"
type input "#39332d"
type input "#39332D"
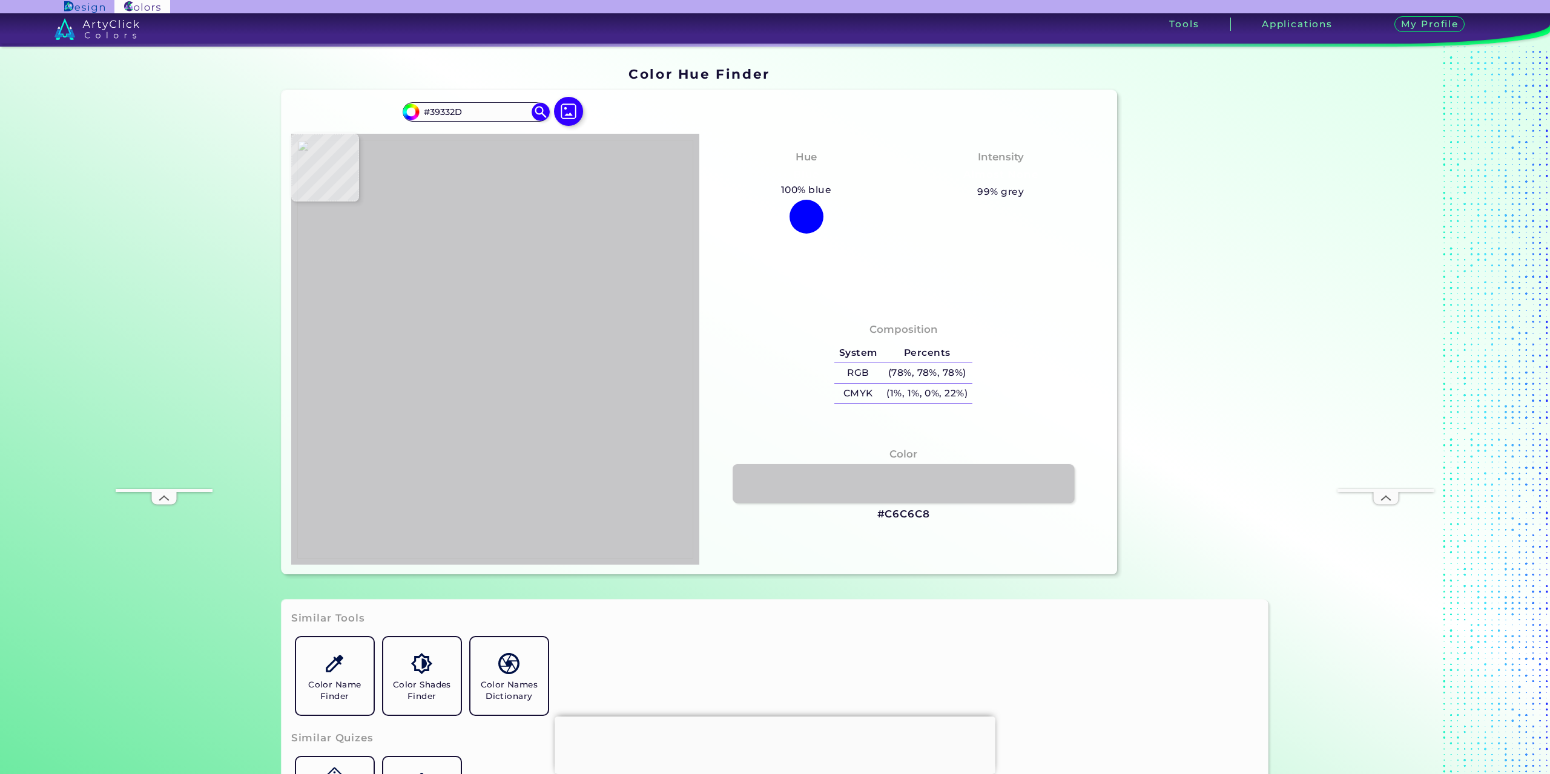
type input "#5d534e"
type input "#5D534E"
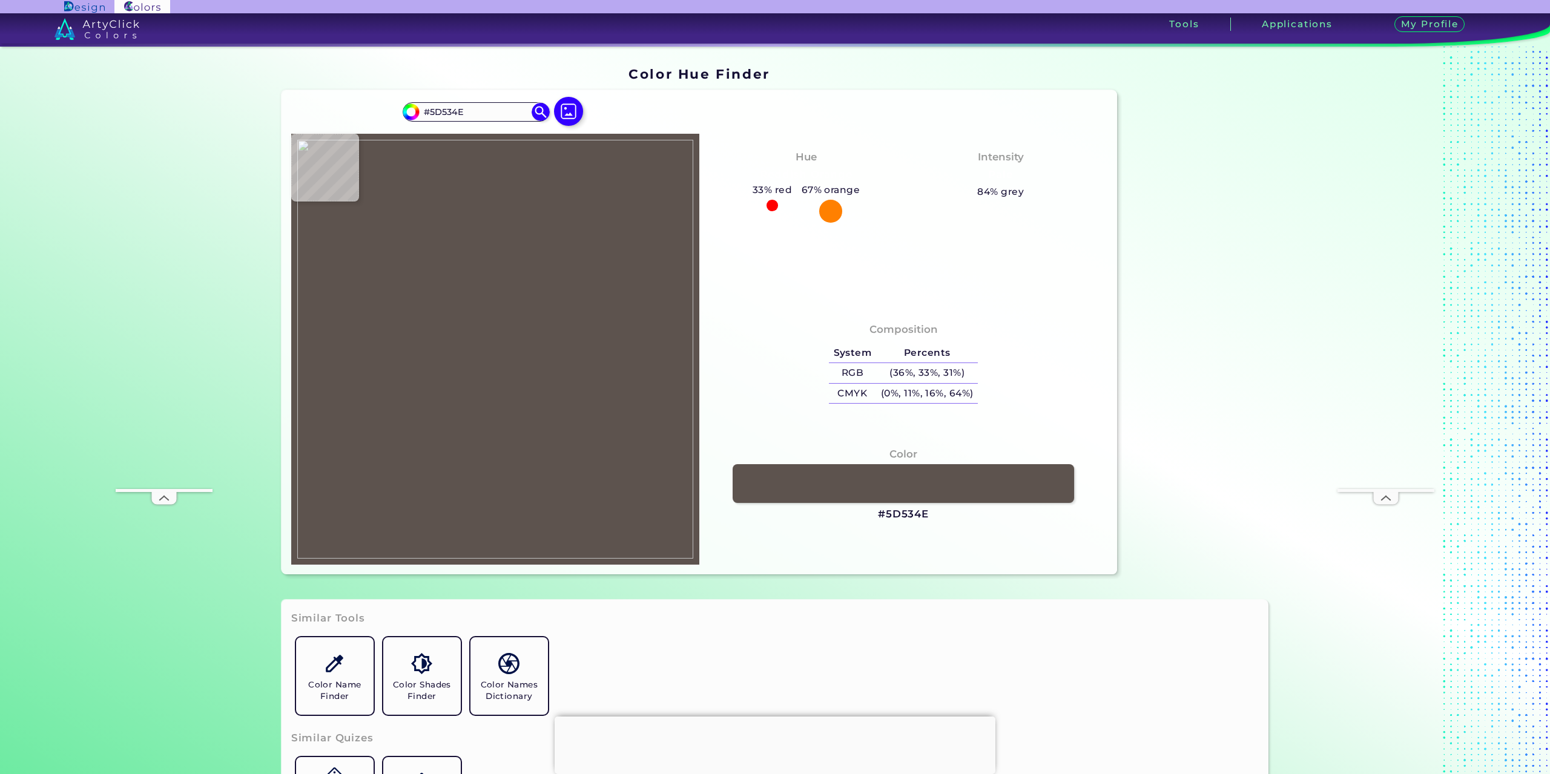
type input "#6b6059"
type input "#6B6059"
type input "#6f605a"
type input "#6F605A"
type input "#443b36"
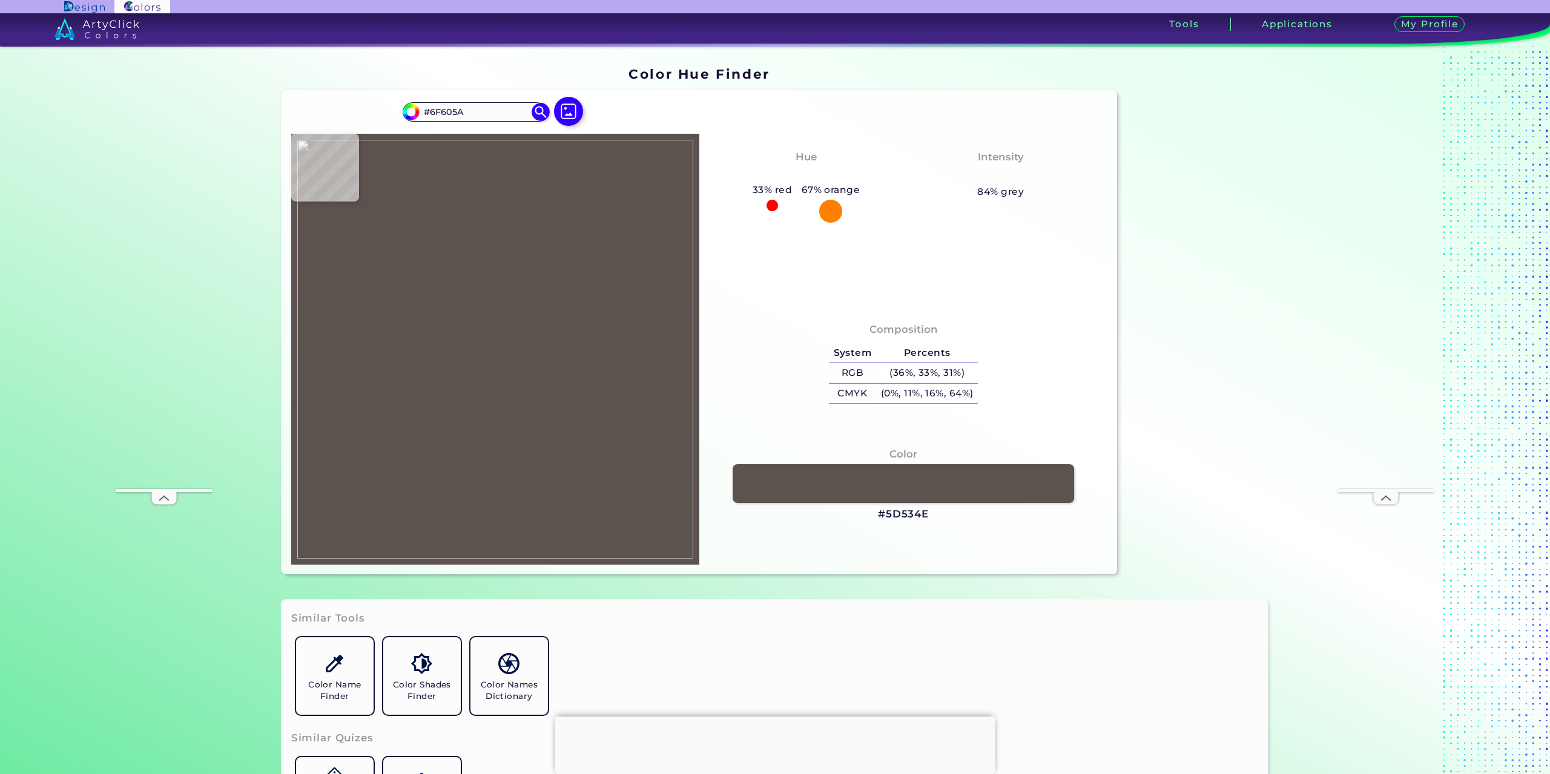
type input "#443B36"
type input "#716863"
type input "#4e4543"
type input "#4E4543"
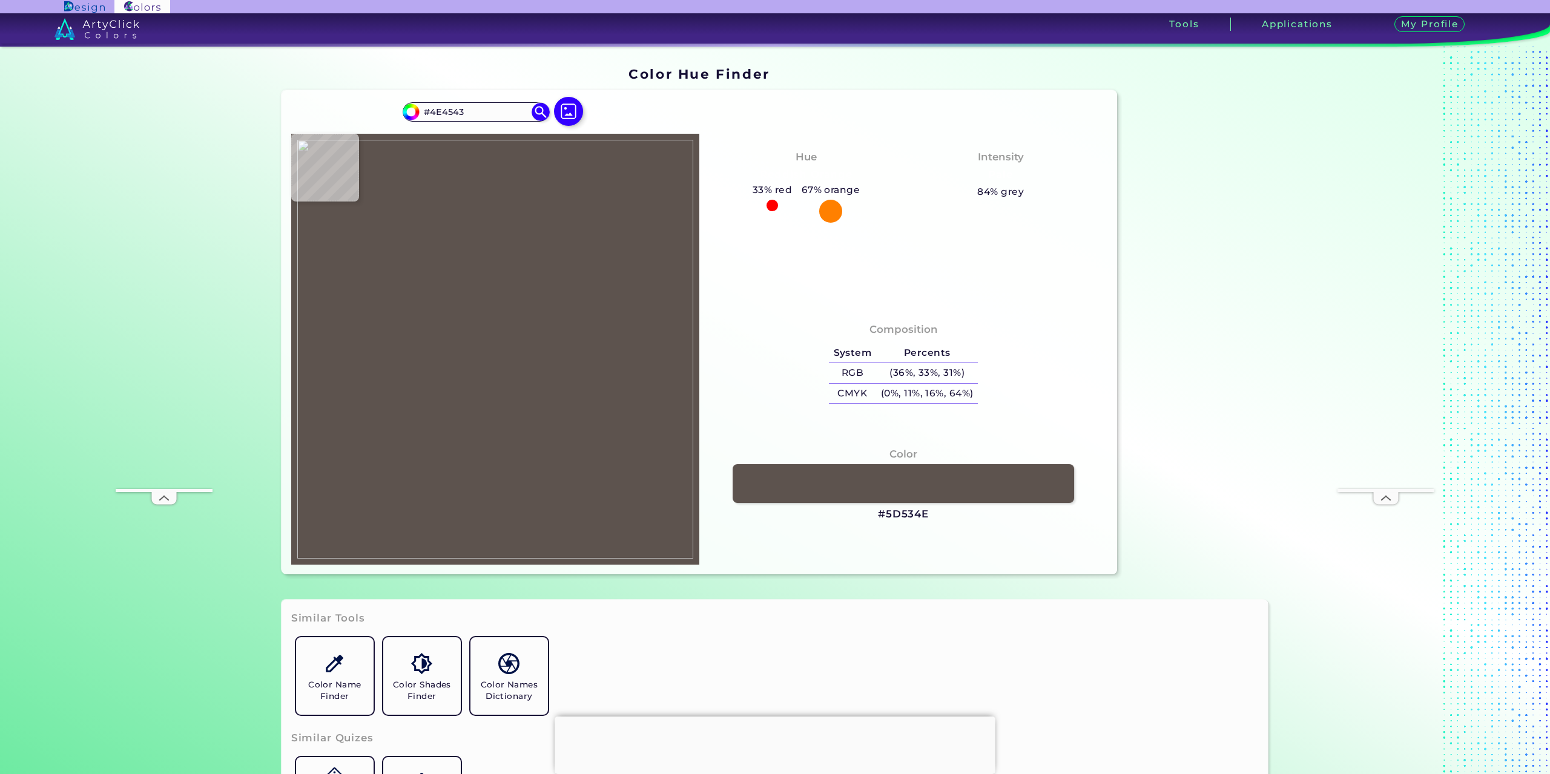
type input "#786b62"
type input "#786B62"
type input "#4b3c33"
type input "#4B3C33"
type input "#826255"
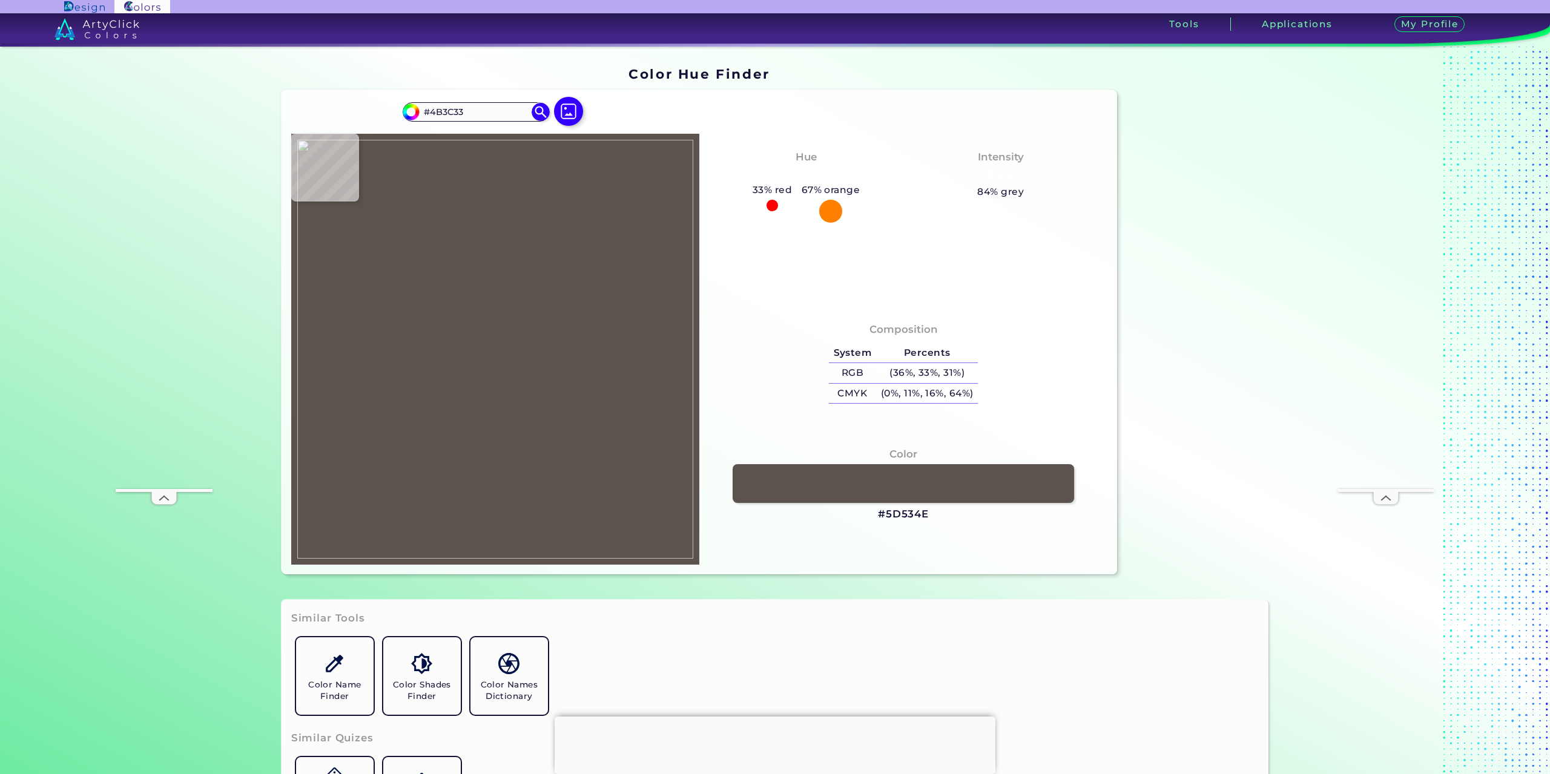
type input "#826255"
type input "#9d7d6d"
type input "#9D7D6D"
type input "#a98b7b"
type input "#A98B7B"
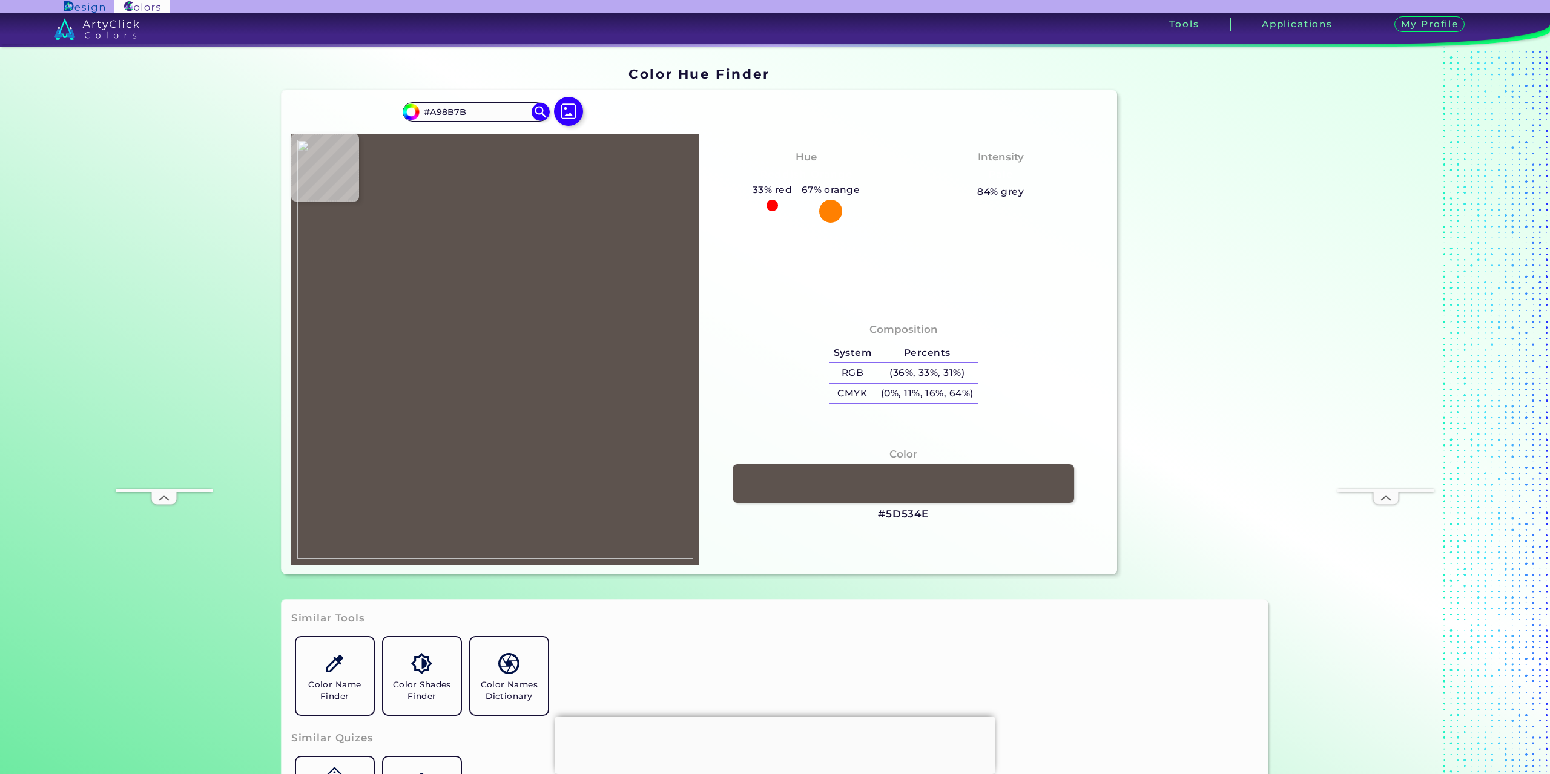
type input "#ac9080"
type input "#AC9080"
type input "#b49a8b"
type input "#B49A8B"
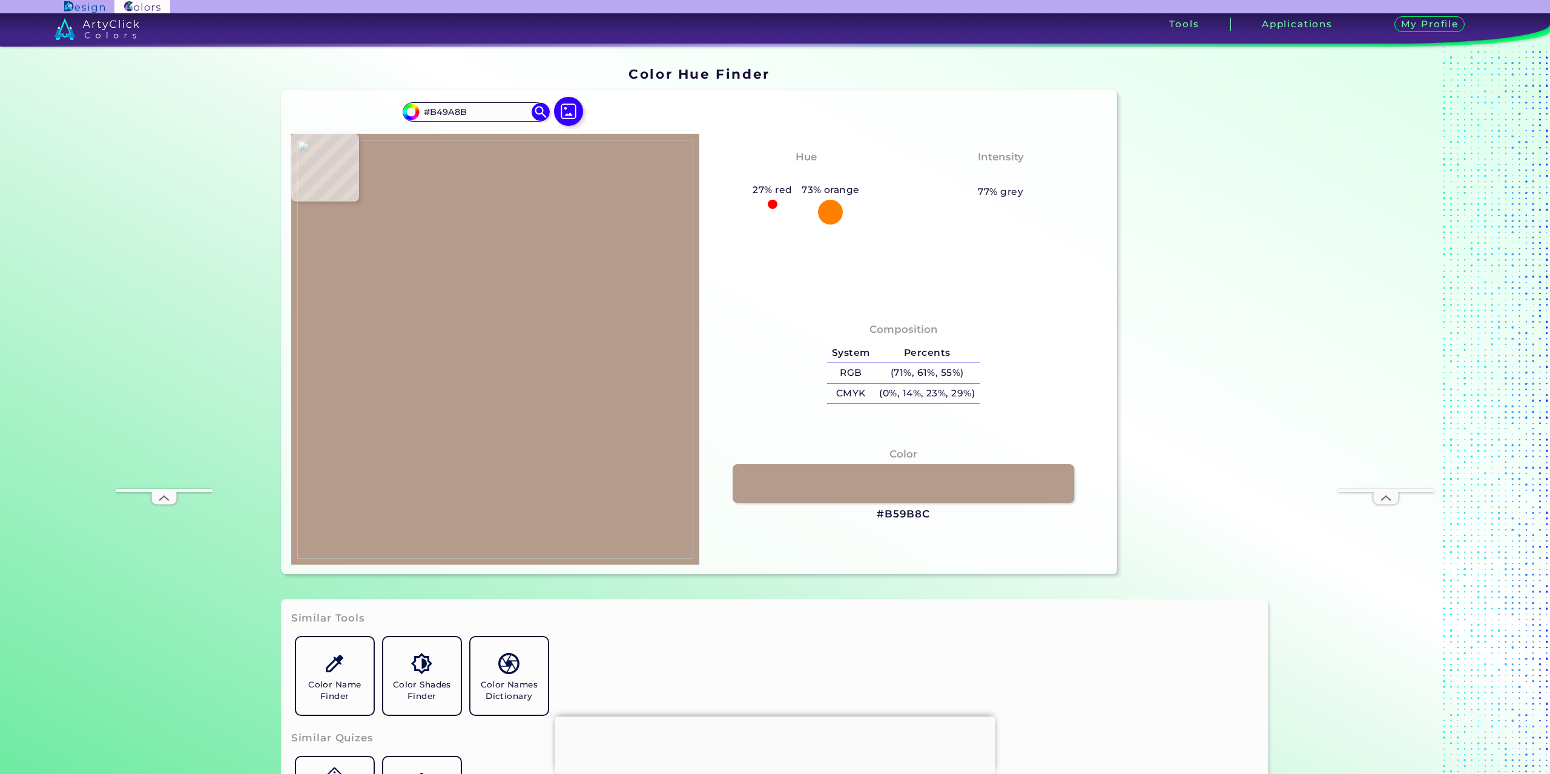
type input "#b59b8c"
type input "#B59B8C"
type input "#b8a395"
type input "#B8A395"
type input "#bca99d"
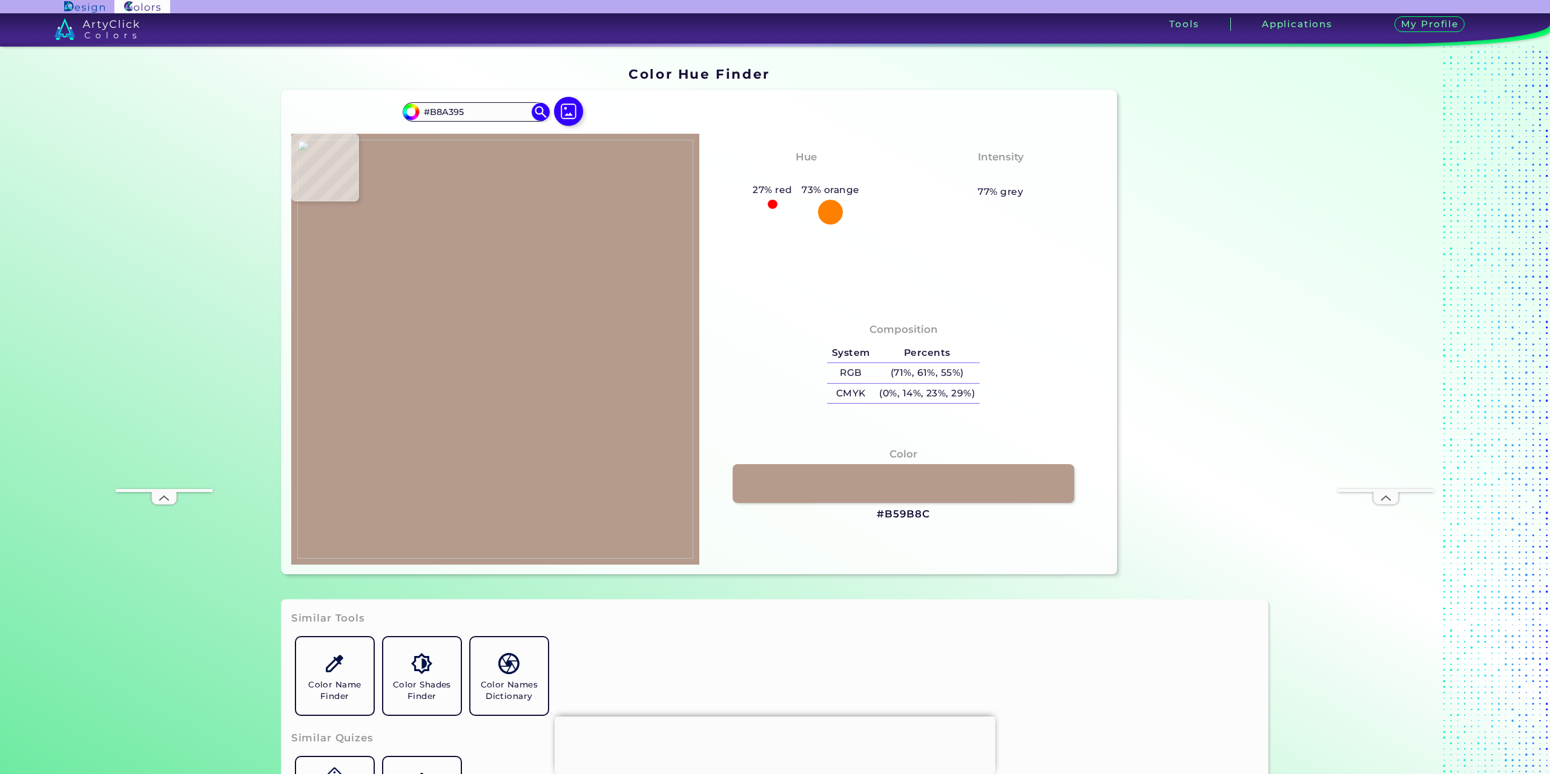
type input "#BCA99D"
type input "#bfaba0"
type input "#BFABA0"
type input "#bdaca0"
type input "#BDACA0"
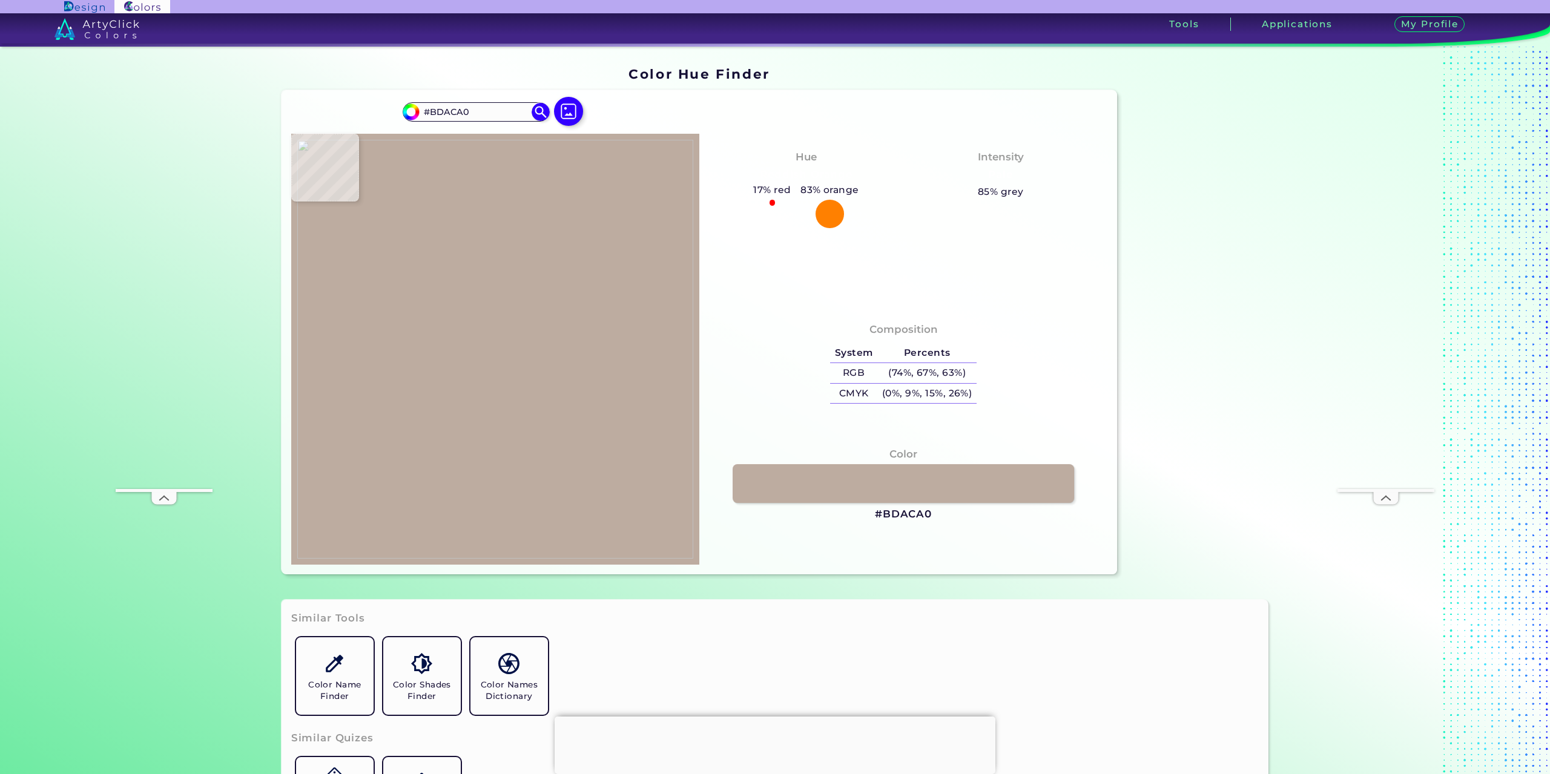
type input "#beada1"
type input "#BEADA1"
type input "#bfaea2"
type input "#BFAEA2"
type input "#c0aca1"
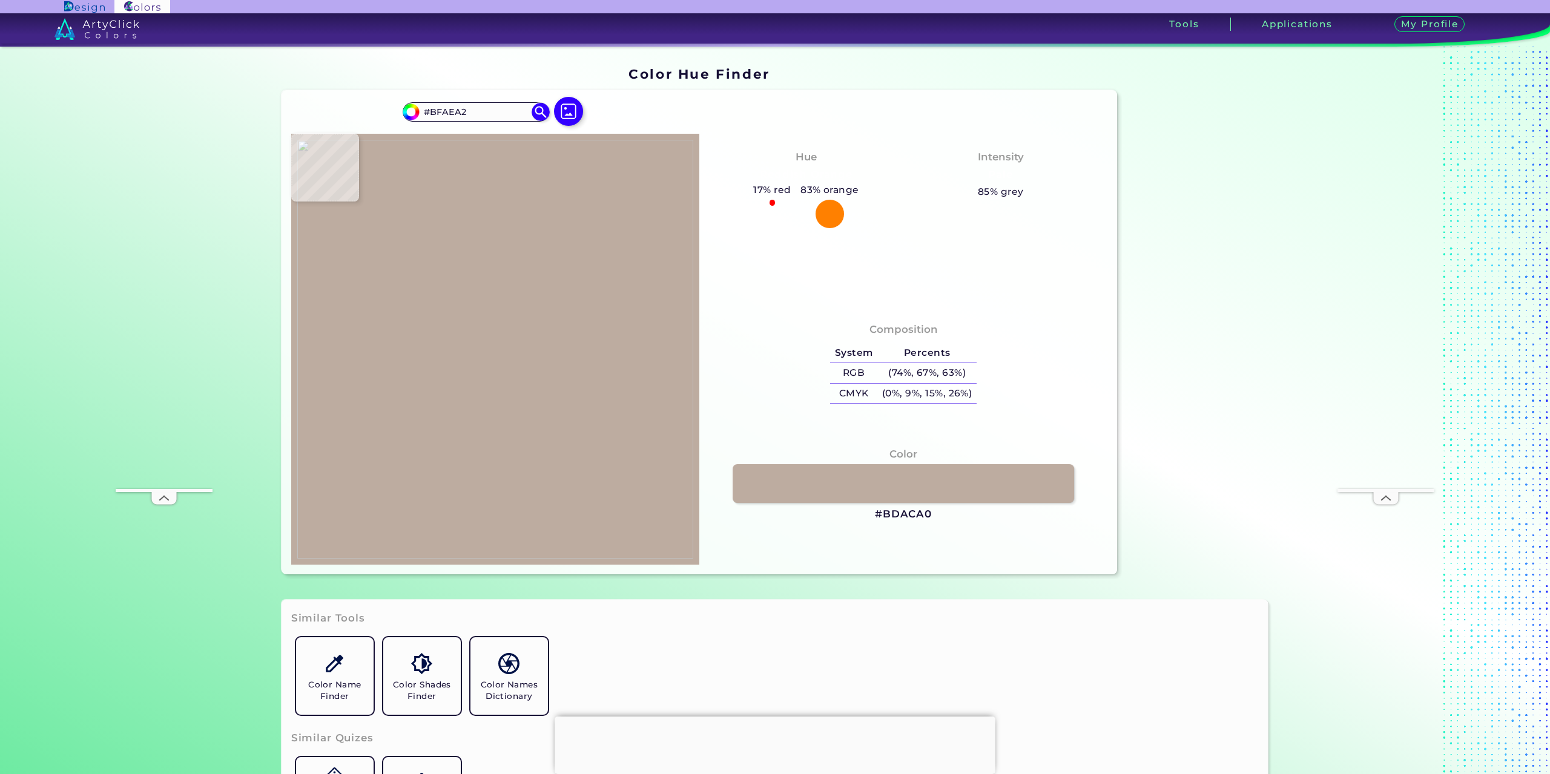
type input "#C0ACA1"
type input "#beaa9f"
type input "#BEAA9F"
type input "#bfaba0"
type input "#BFABA0"
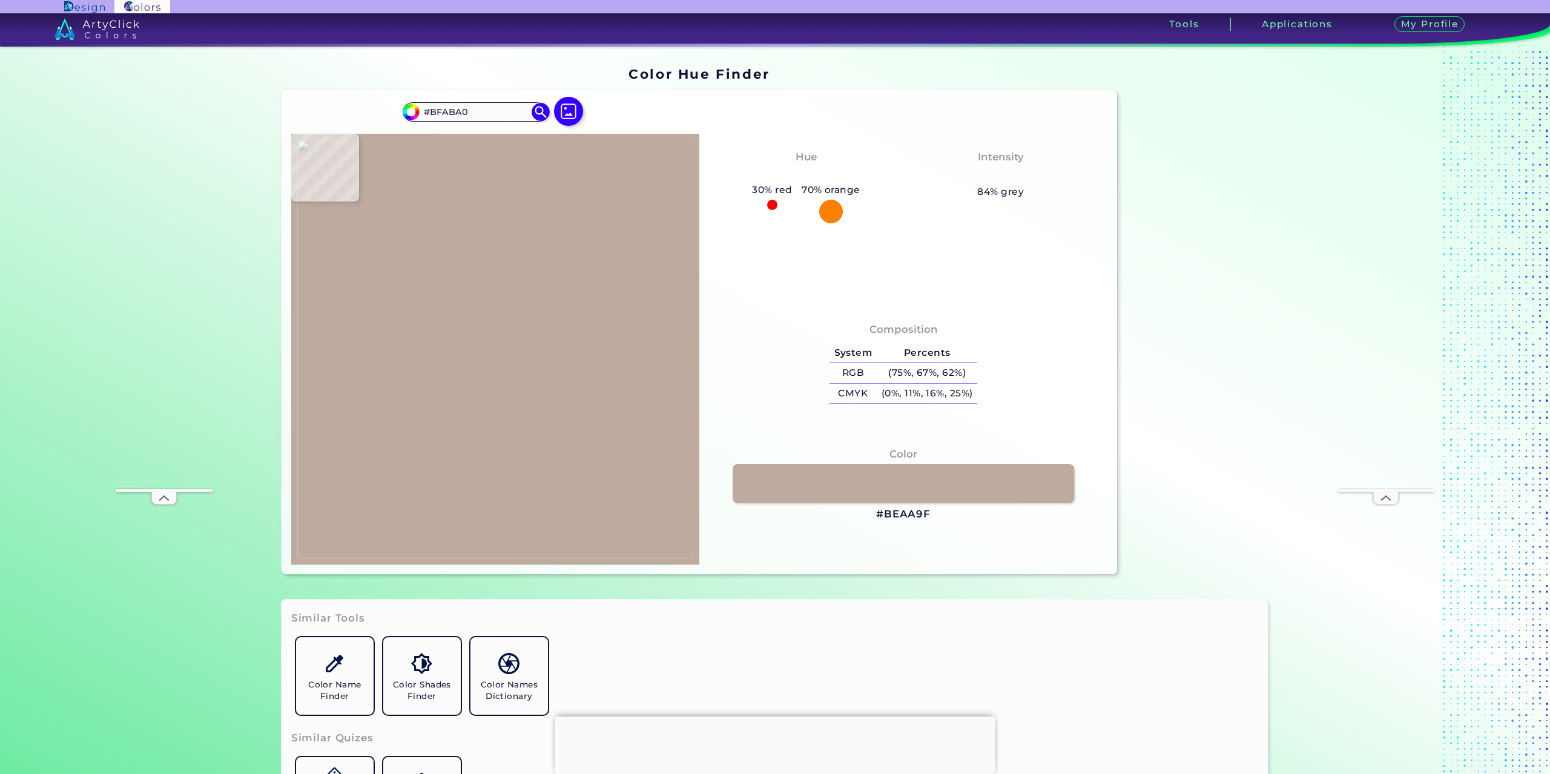
type input "#beaa9f"
type input "#BEAA9F"
type input "#beada1"
type input "#BEADA1"
type input "#bfaba0"
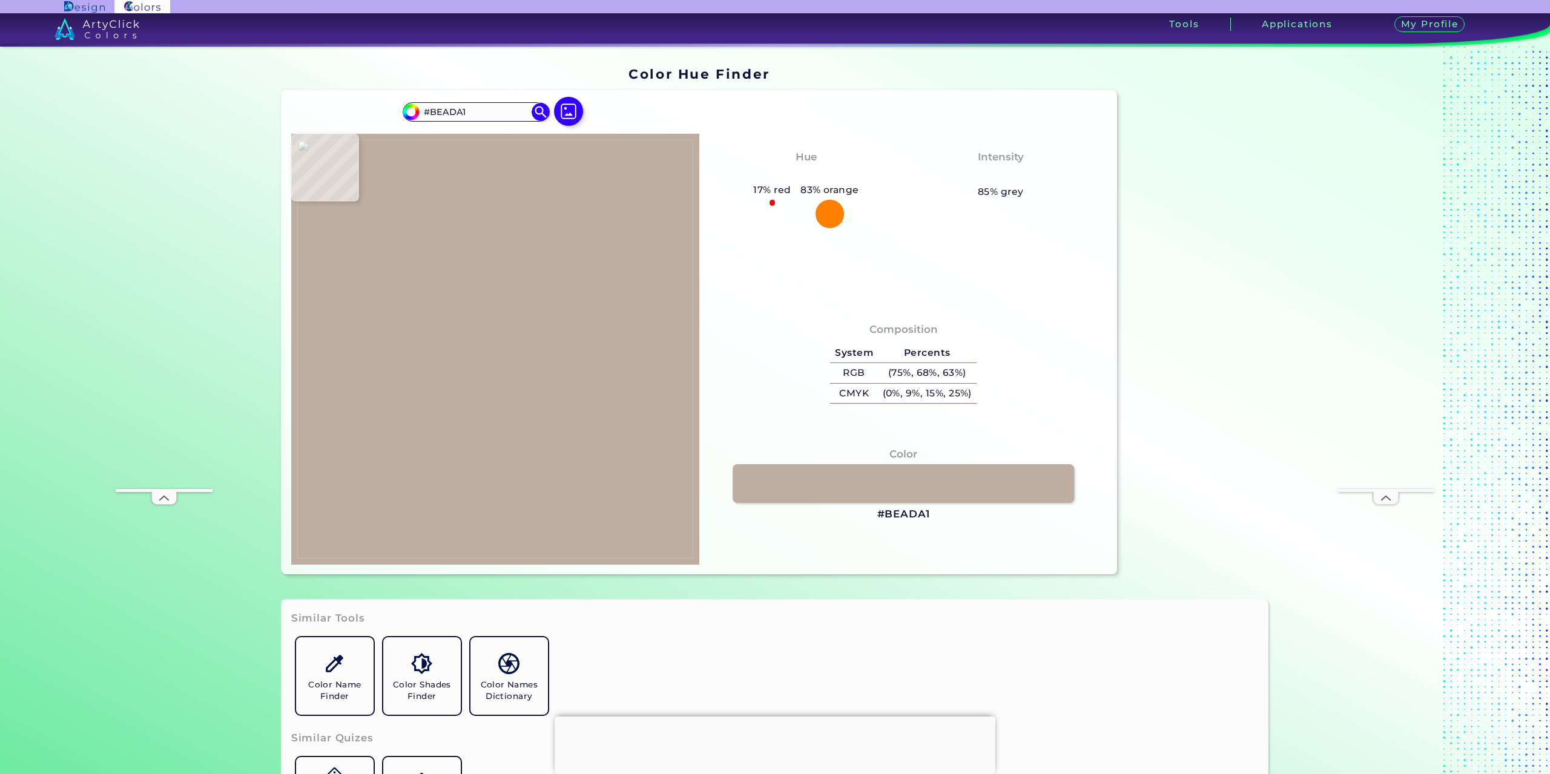
type input "#BFABA0"
type input "#746965"
type input "#0a1015"
type input "#0A1015"
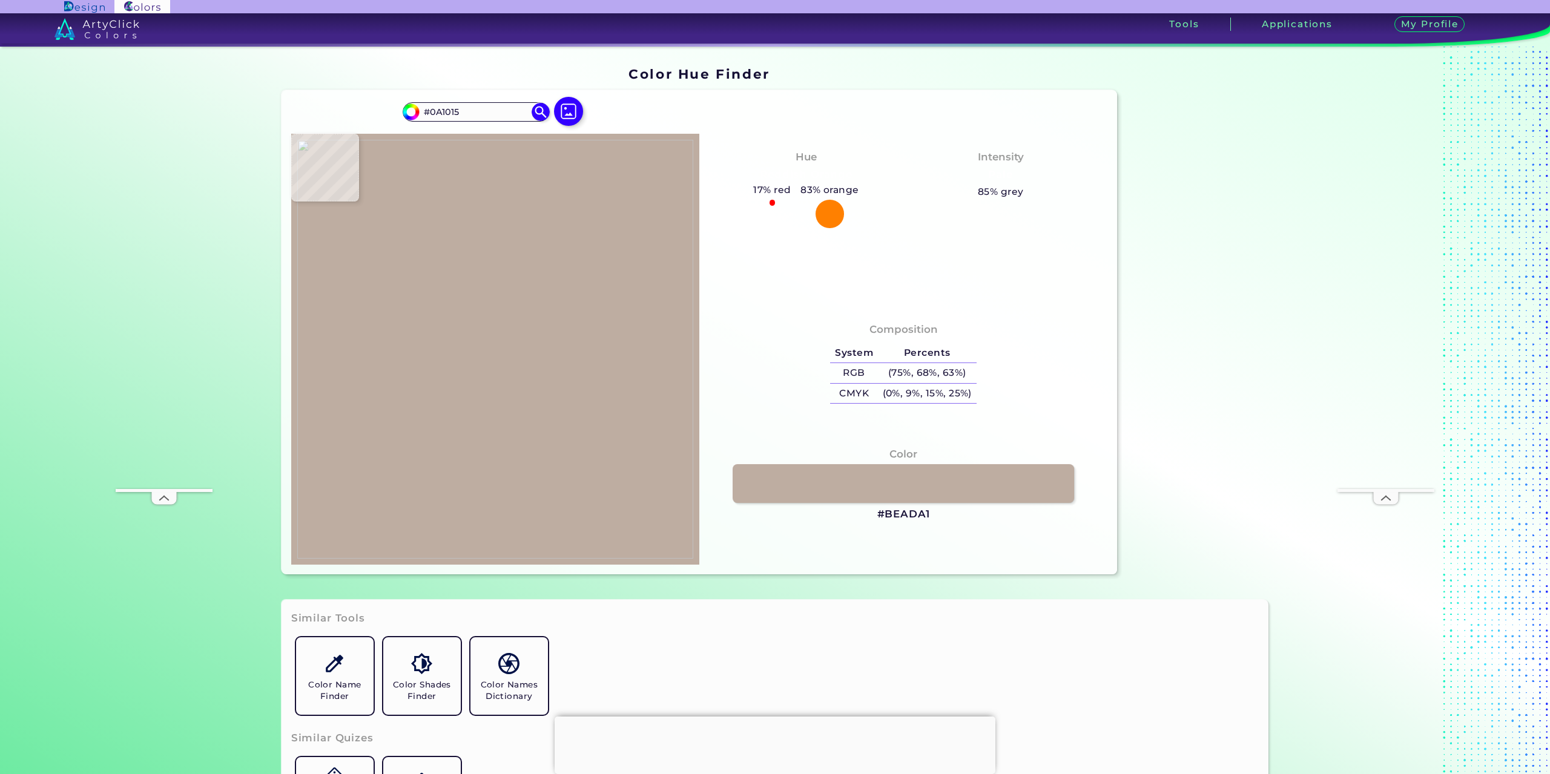
type input "#090f12"
type input "#090F12"
type input "#3b2e28"
type input "#3B2E28"
type input "#a28470"
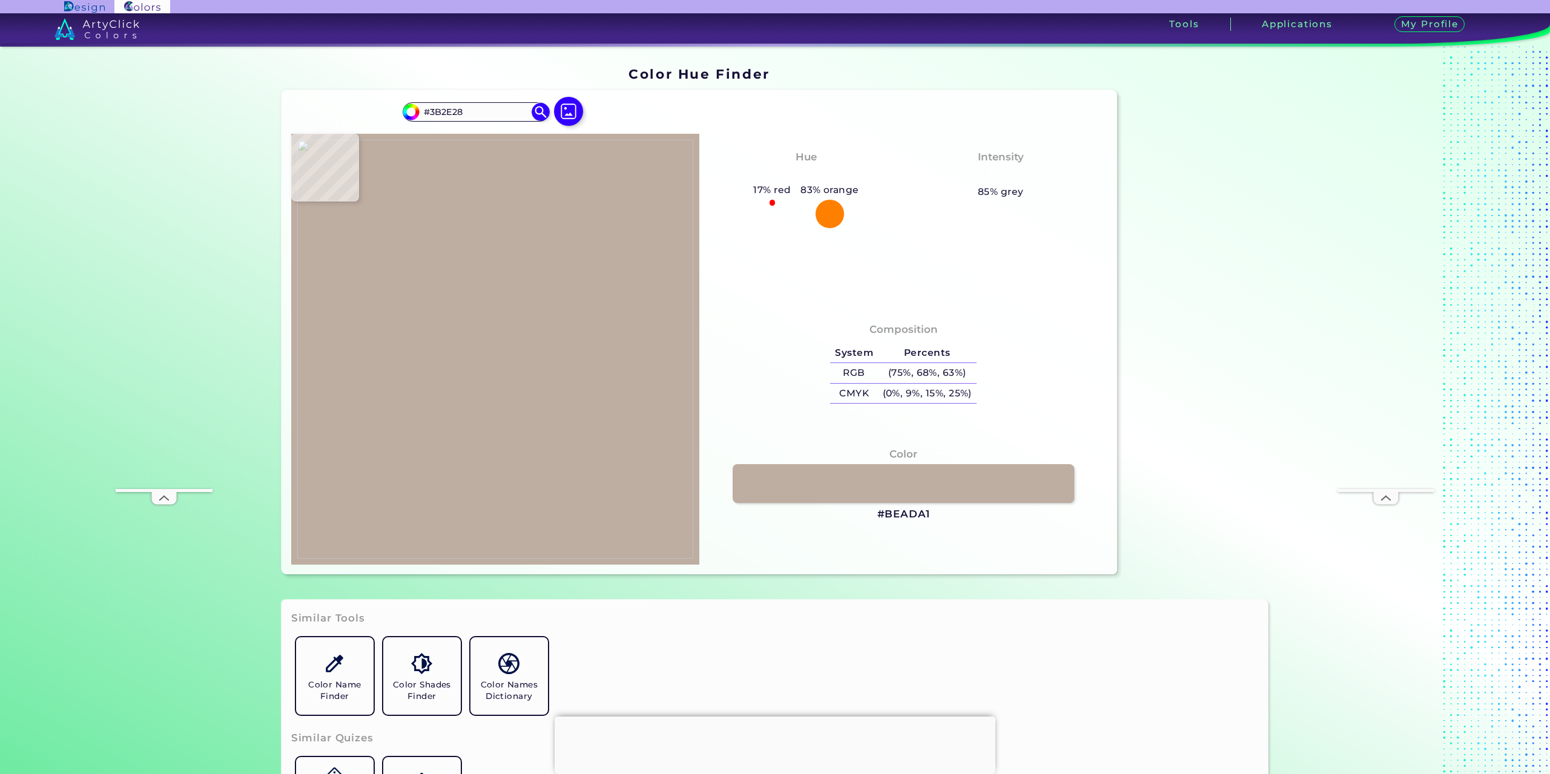
type input "#A28470"
type input "#a58772"
type input "#A58772"
type input "#a78977"
type input "#A78977"
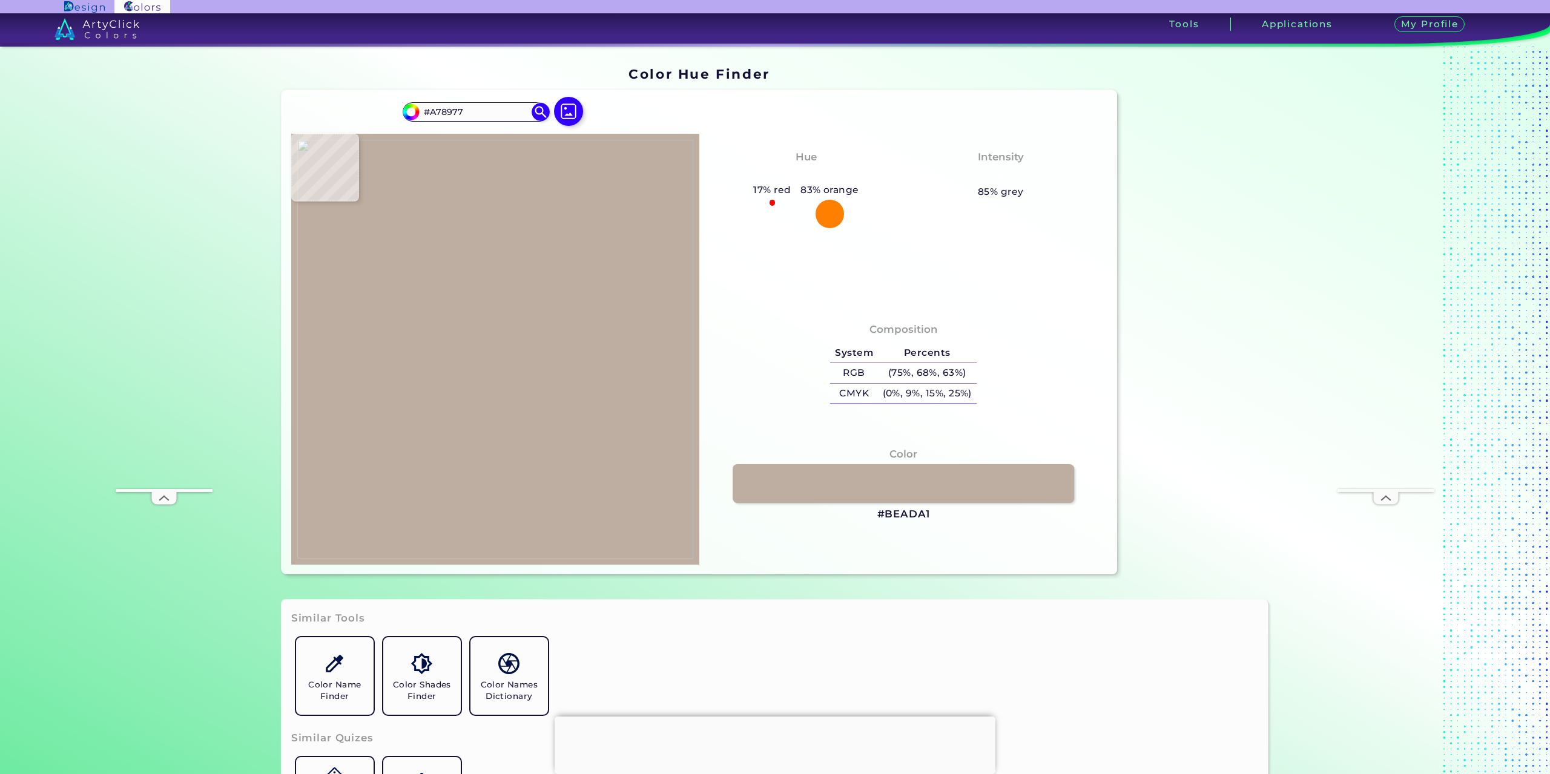
type input "#a88a78"
type input "#A88A78"
type input "#a98b79"
type input "#A98B79"
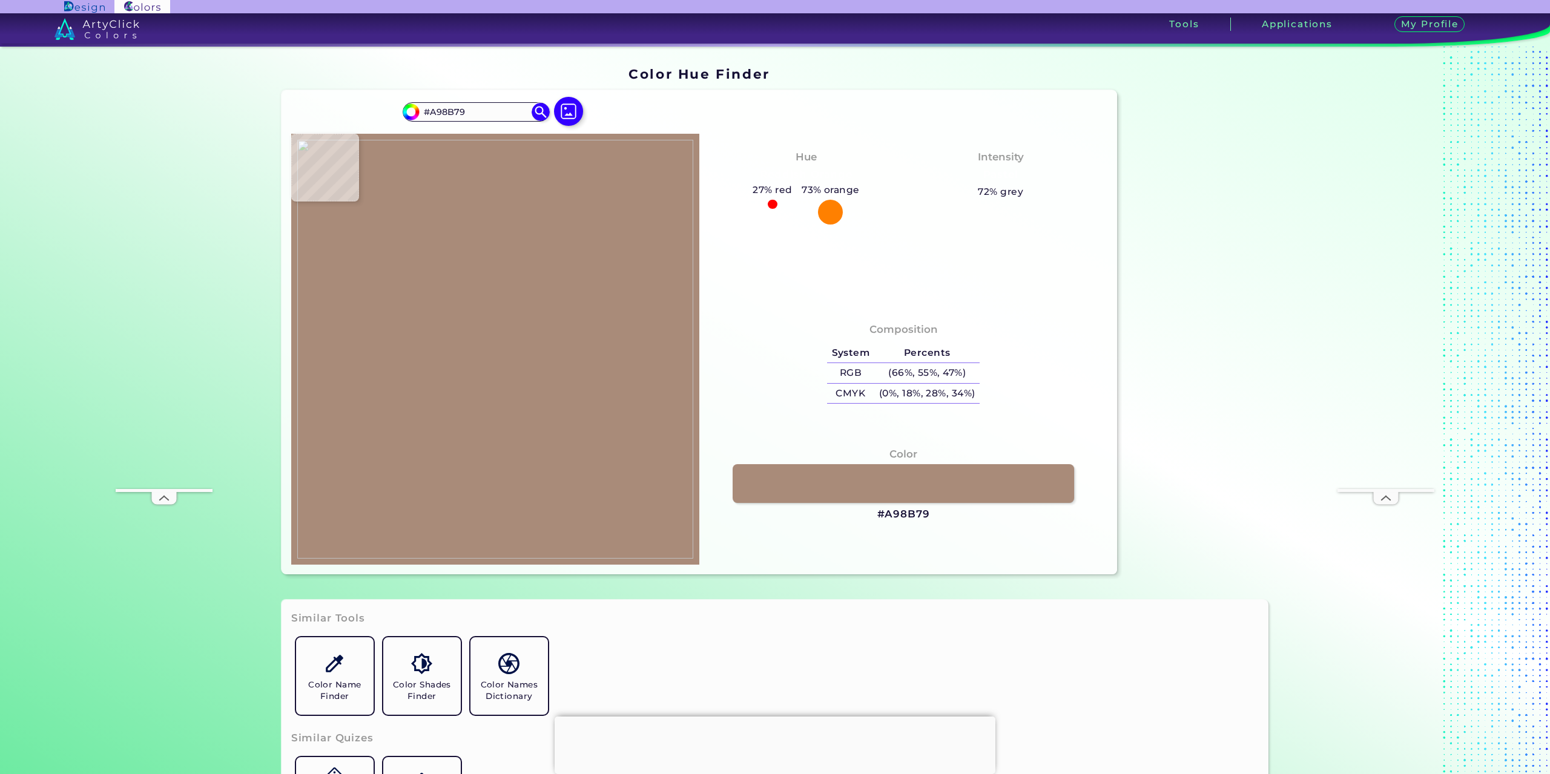
type input "#a98d7a"
type input "#A98D7A"
type input "#a38d80"
type input "#A38D80"
type input "#a68b78"
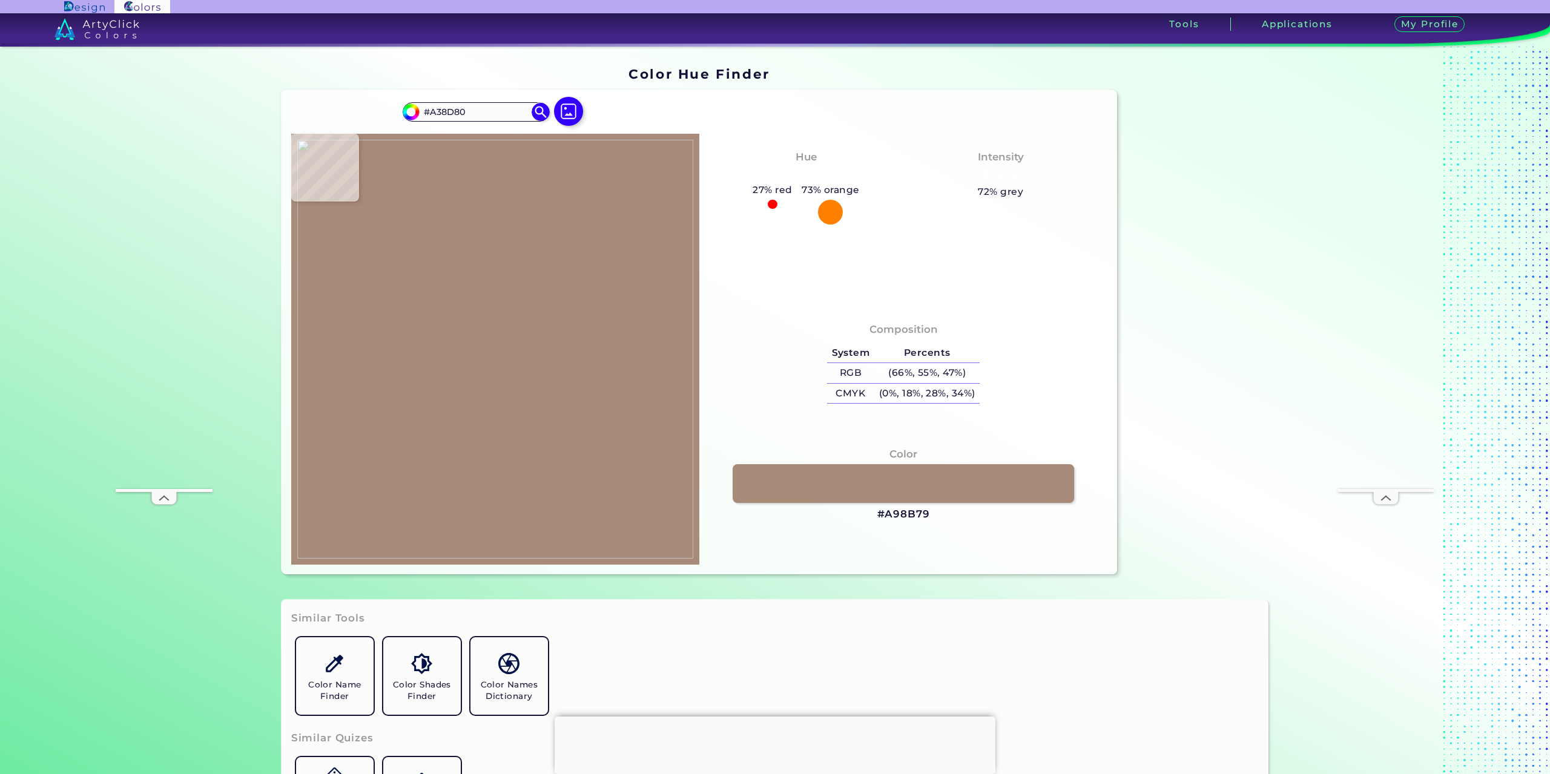
type input "#A68B78"
